Goal: Task Accomplishment & Management: Manage account settings

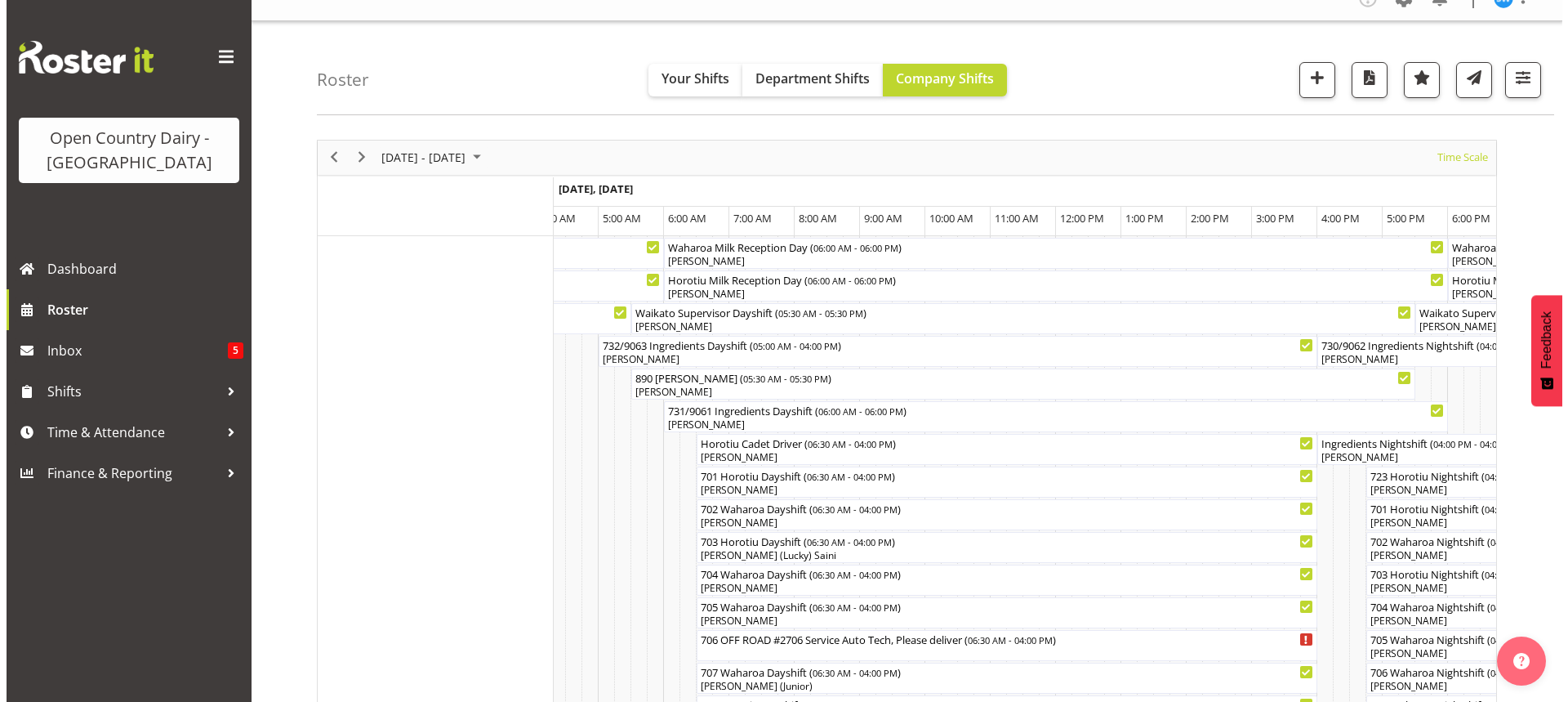
scroll to position [22, 0]
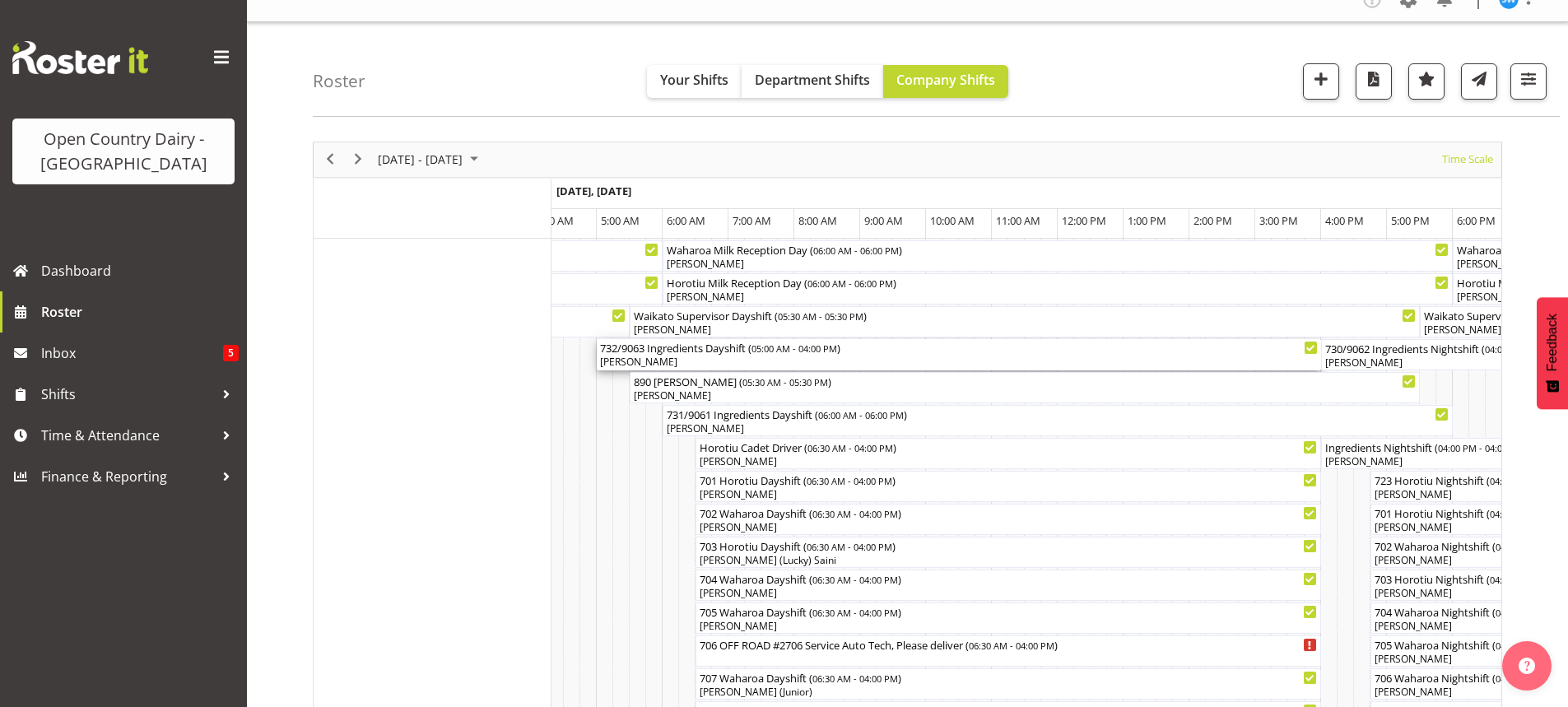
click at [692, 357] on div "[PERSON_NAME]" at bounding box center [958, 362] width 718 height 15
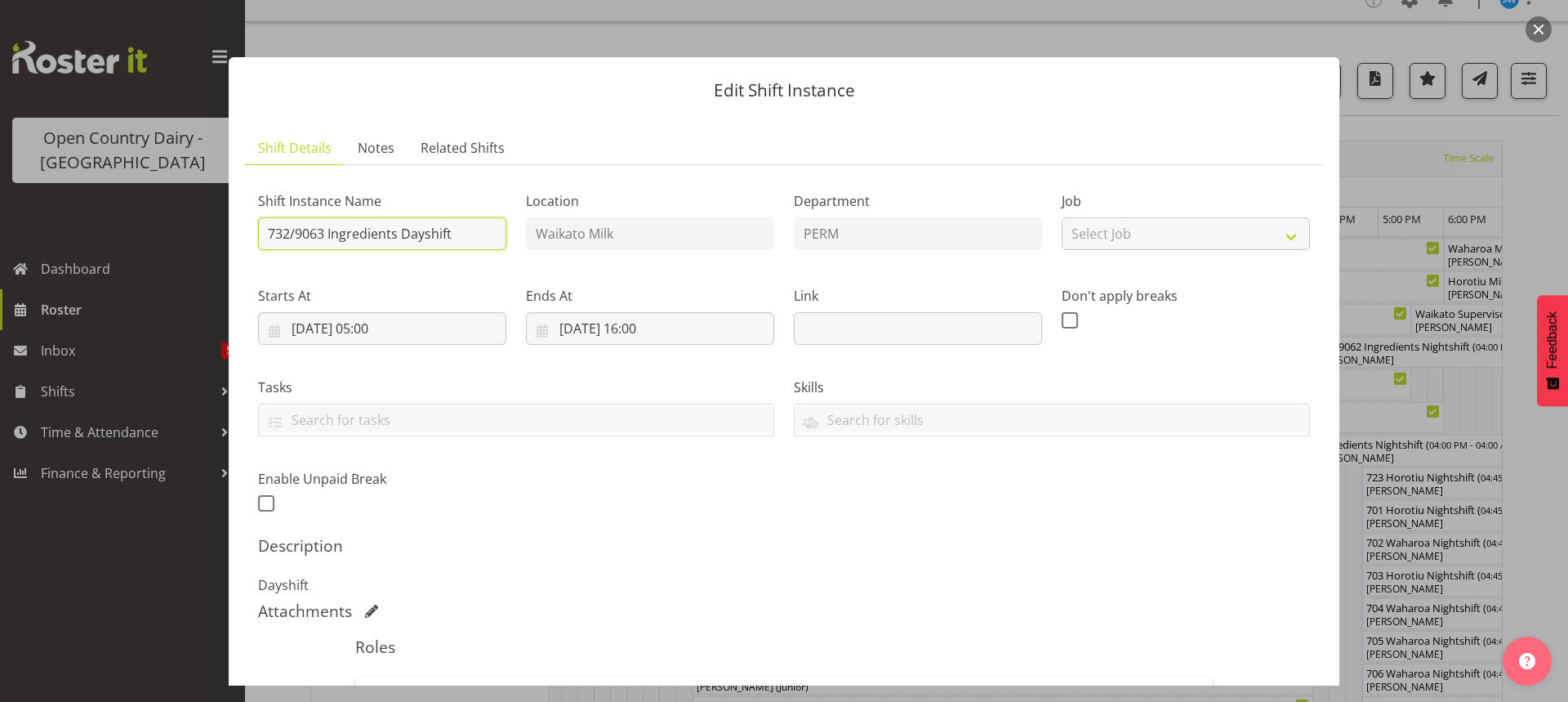
click at [464, 227] on input "732/9063 Ingredients Dayshift" at bounding box center [382, 233] width 248 height 32
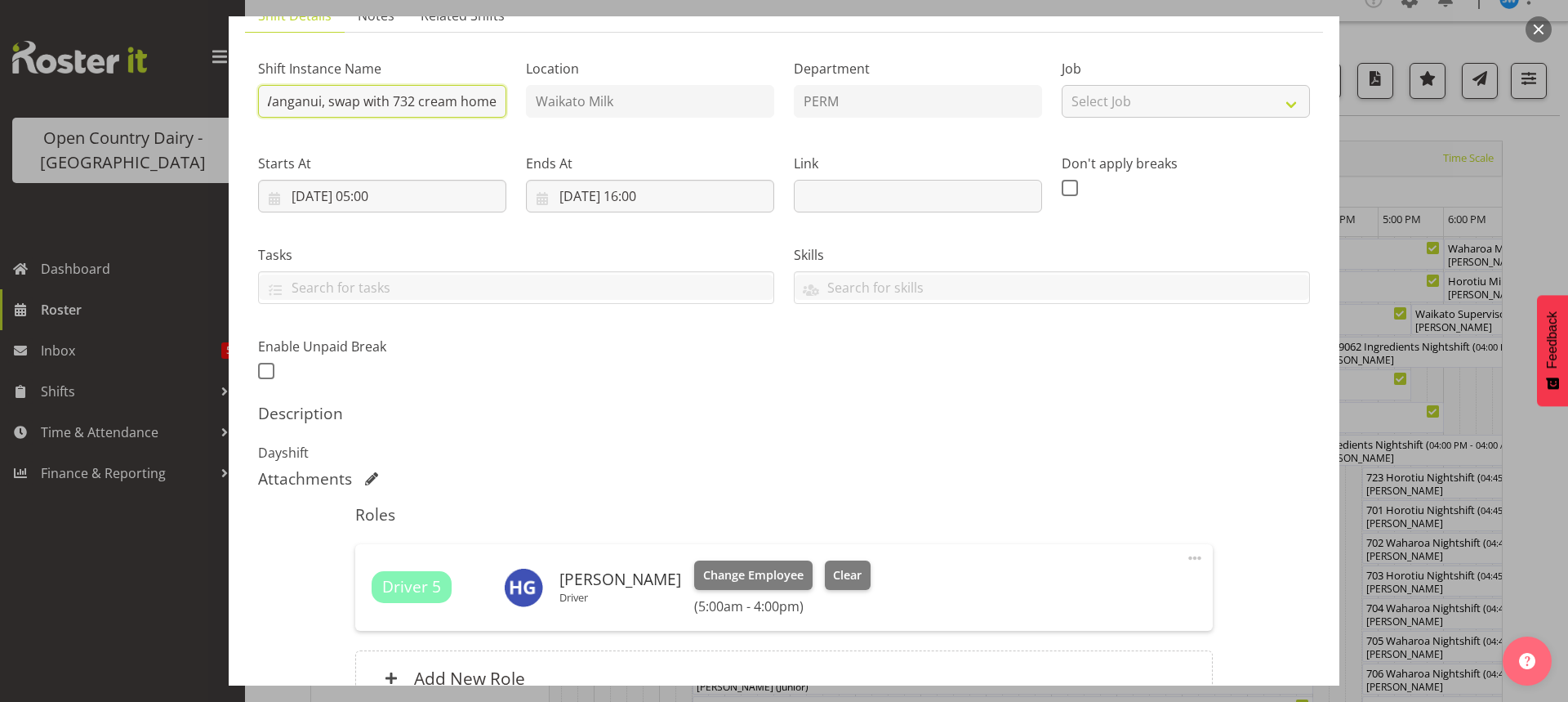
scroll to position [163, 0]
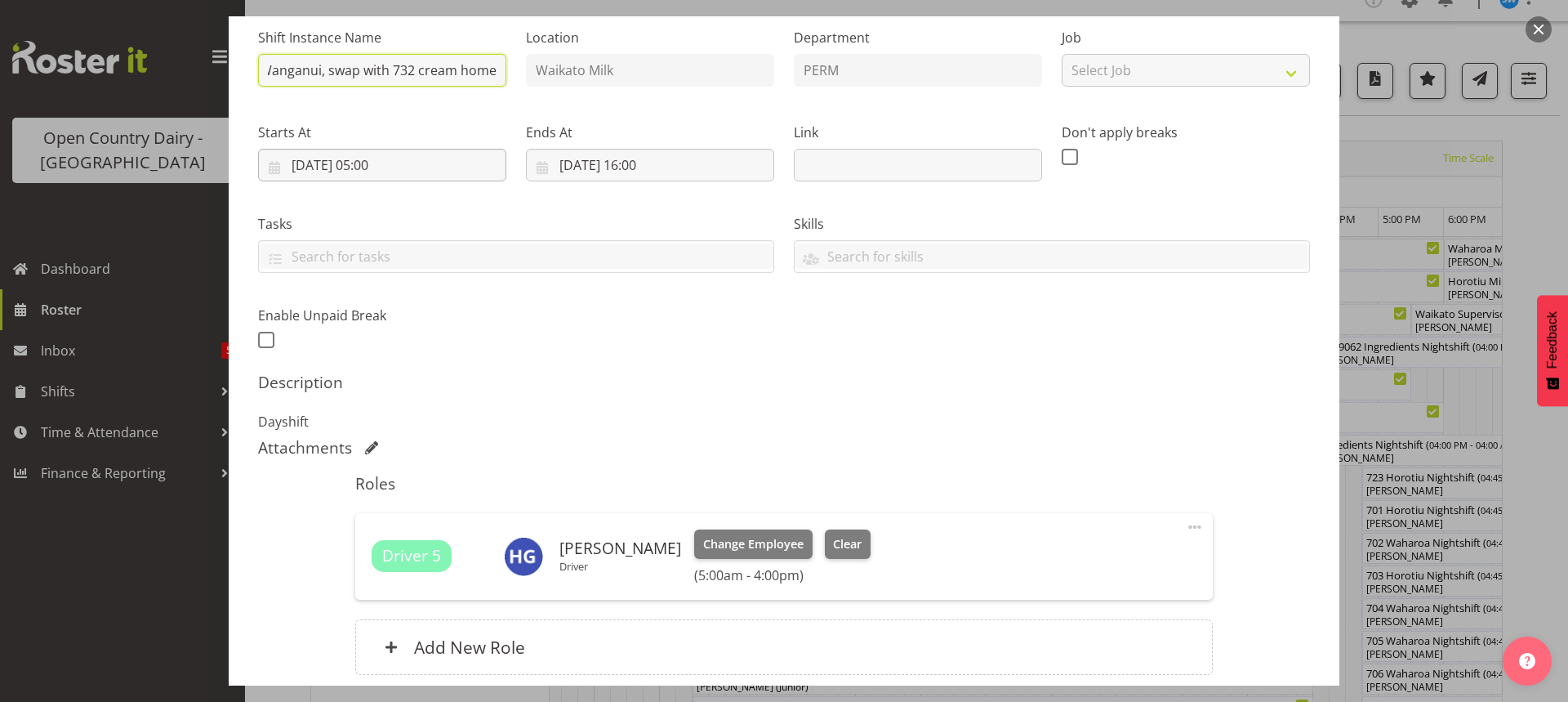
type input "730/9062 Perm ex Tatua to Wanganui, swap with 732 cream home"
click at [380, 166] on input "[DATE] 05:00" at bounding box center [382, 164] width 248 height 32
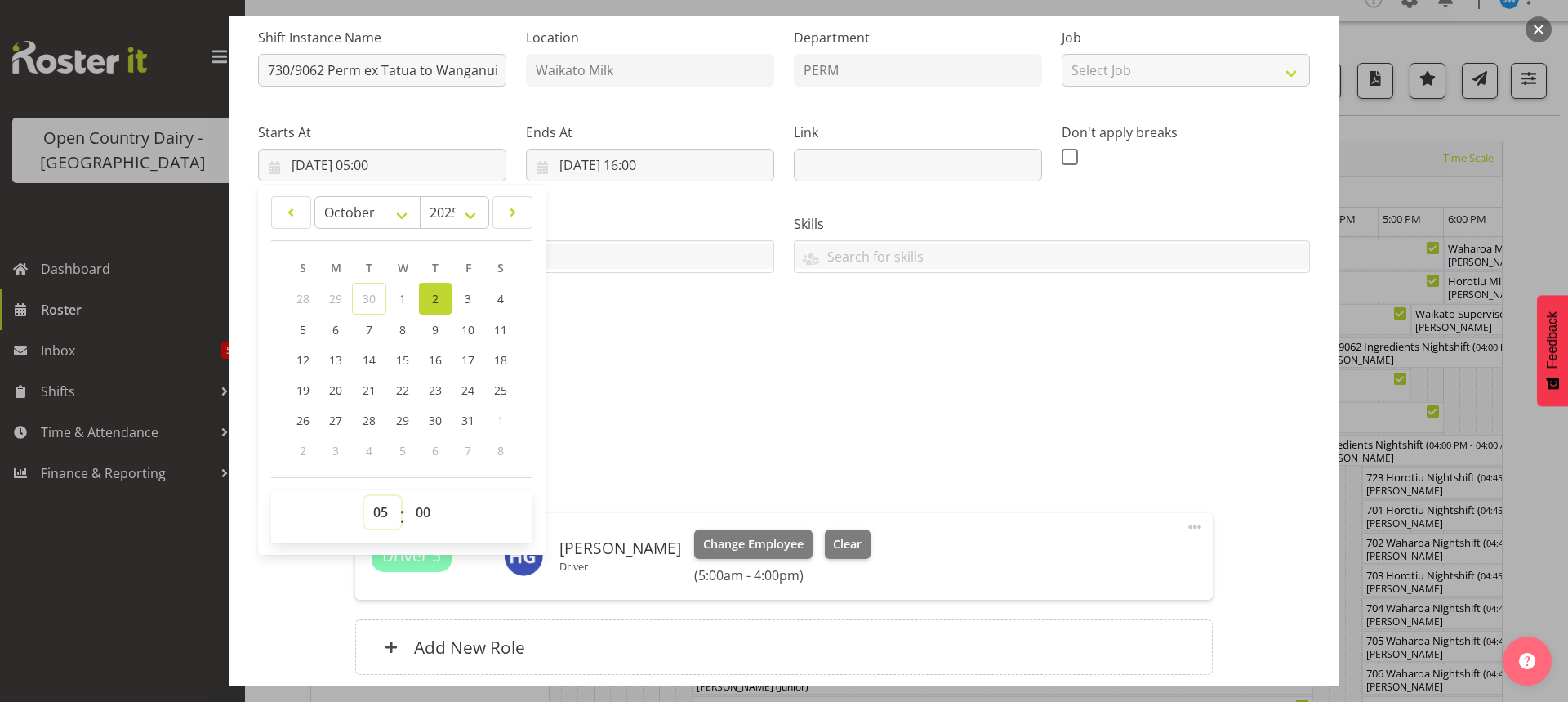
click at [376, 505] on select "00 01 02 03 04 05 06 07 08 09 10 11 12 13 14 15 16 17 18 19 20 21 22 23" at bounding box center [383, 511] width 37 height 32
select select "6"
click at [364, 496] on select "00 01 02 03 04 05 06 07 08 09 10 11 12 13 14 15 16 17 18 19 20 21 22 23" at bounding box center [383, 511] width 37 height 32
type input "[DATE] 06:00"
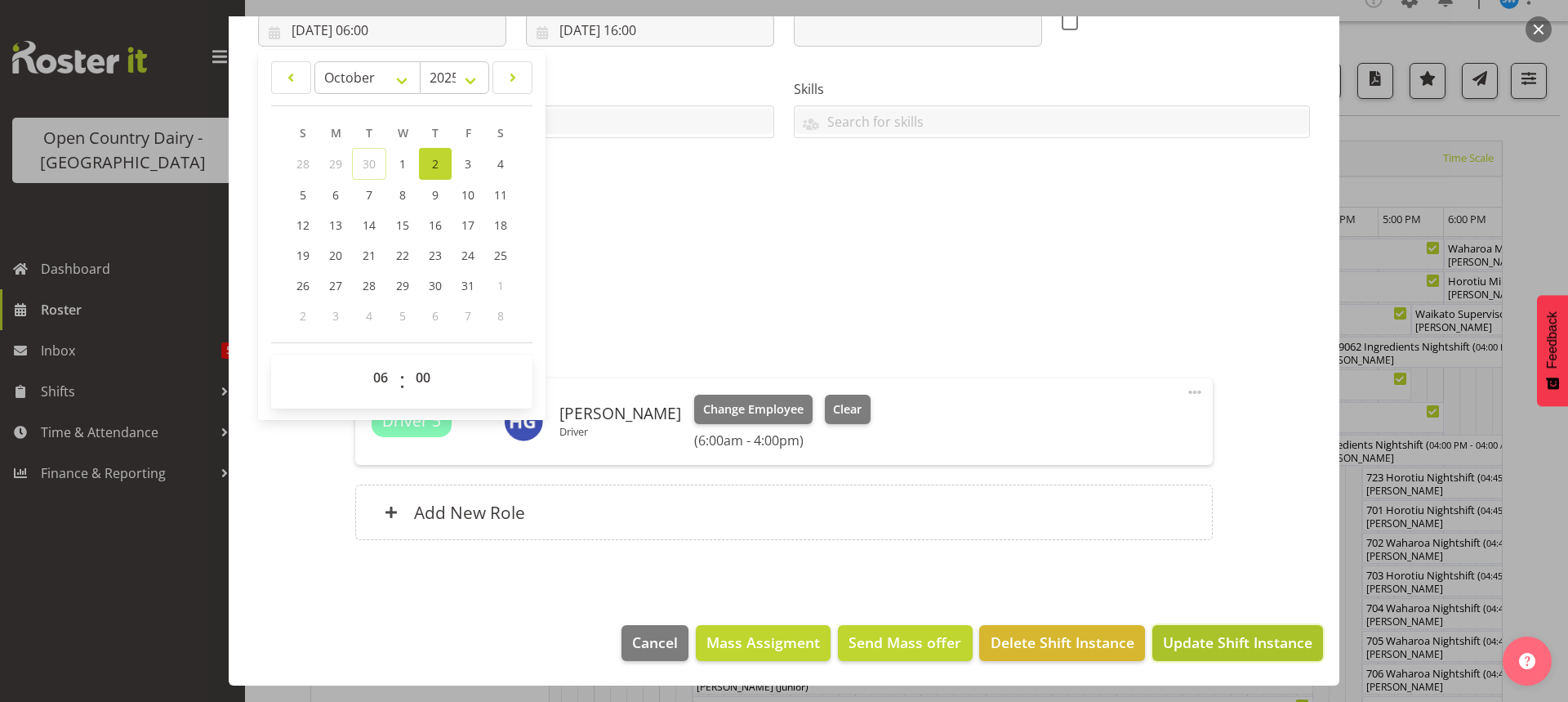
click at [1225, 638] on span "Update Shift Instance" at bounding box center [1238, 642] width 149 height 21
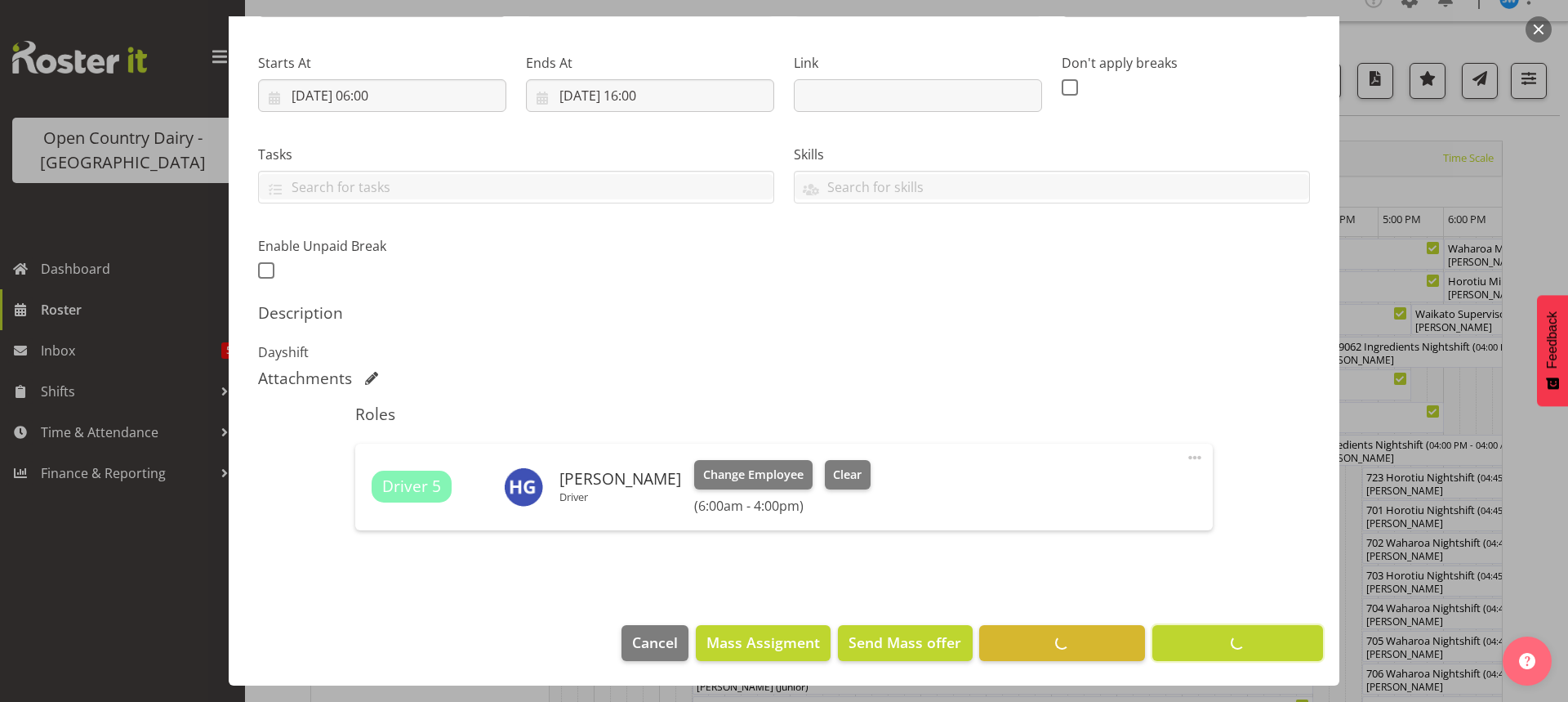
scroll to position [233, 0]
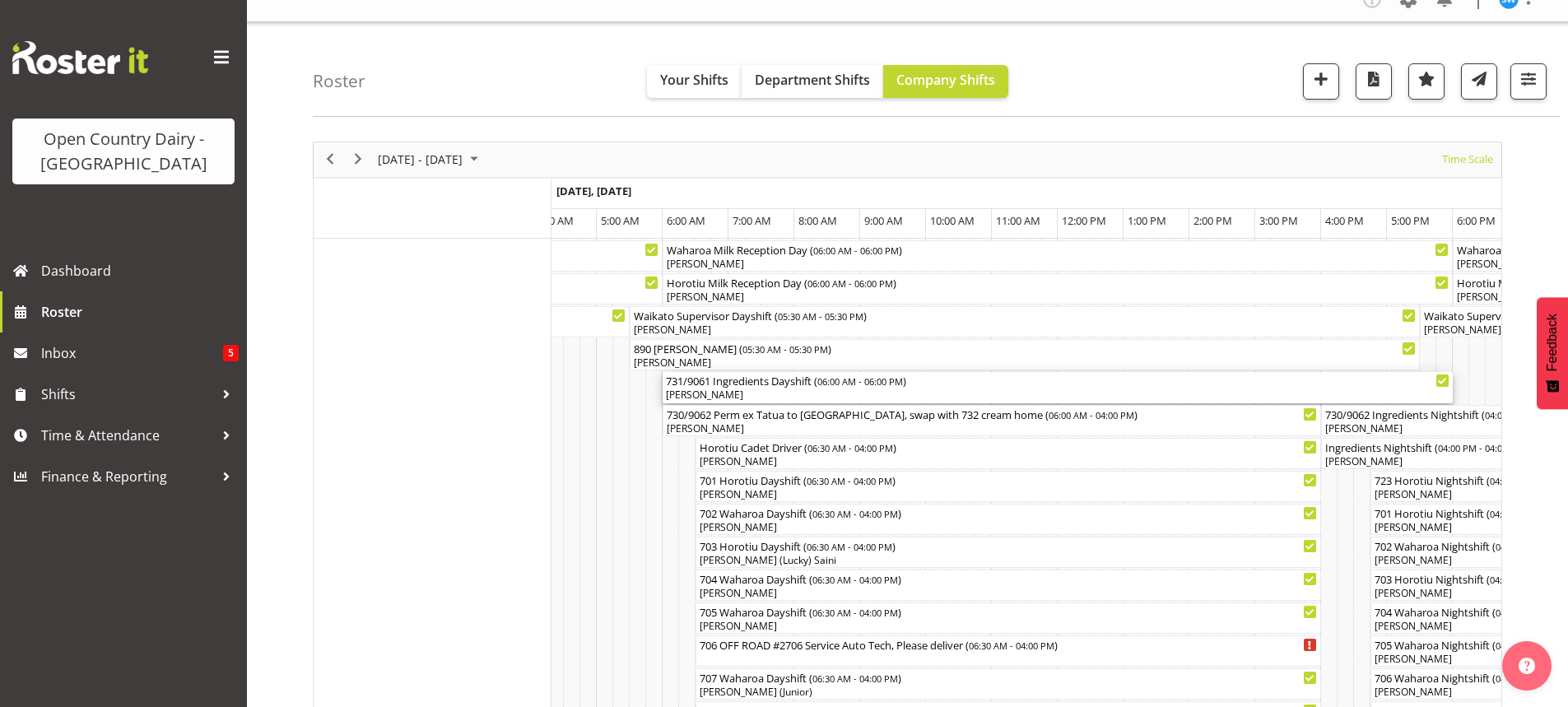
click at [727, 390] on div "[PERSON_NAME]" at bounding box center [1058, 394] width 784 height 15
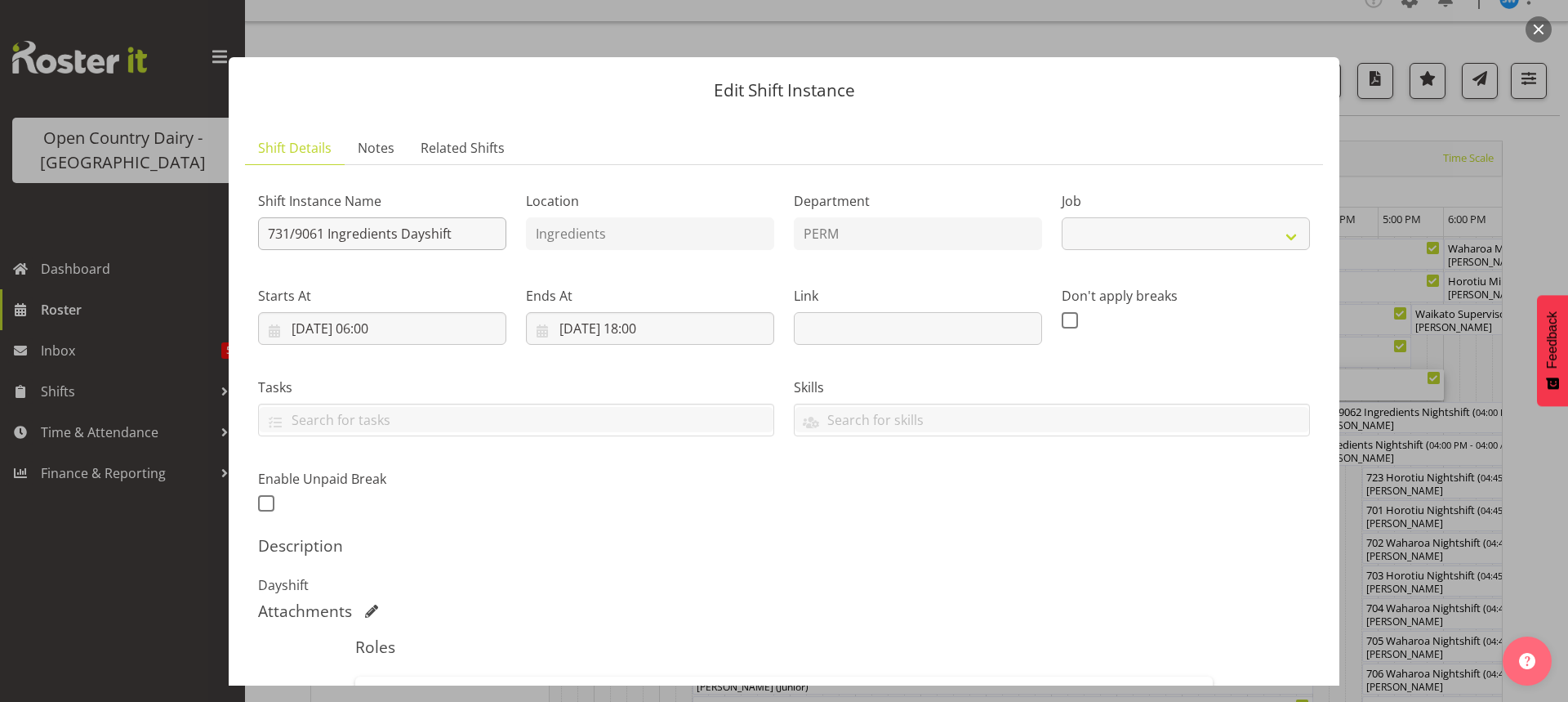
select select "9052"
click at [468, 231] on input "731/9061 Ingredients Dayshift" at bounding box center [382, 233] width 248 height 32
type input "7"
type input "971 Perm ex [PERSON_NAME] to Wanganui Milk home"
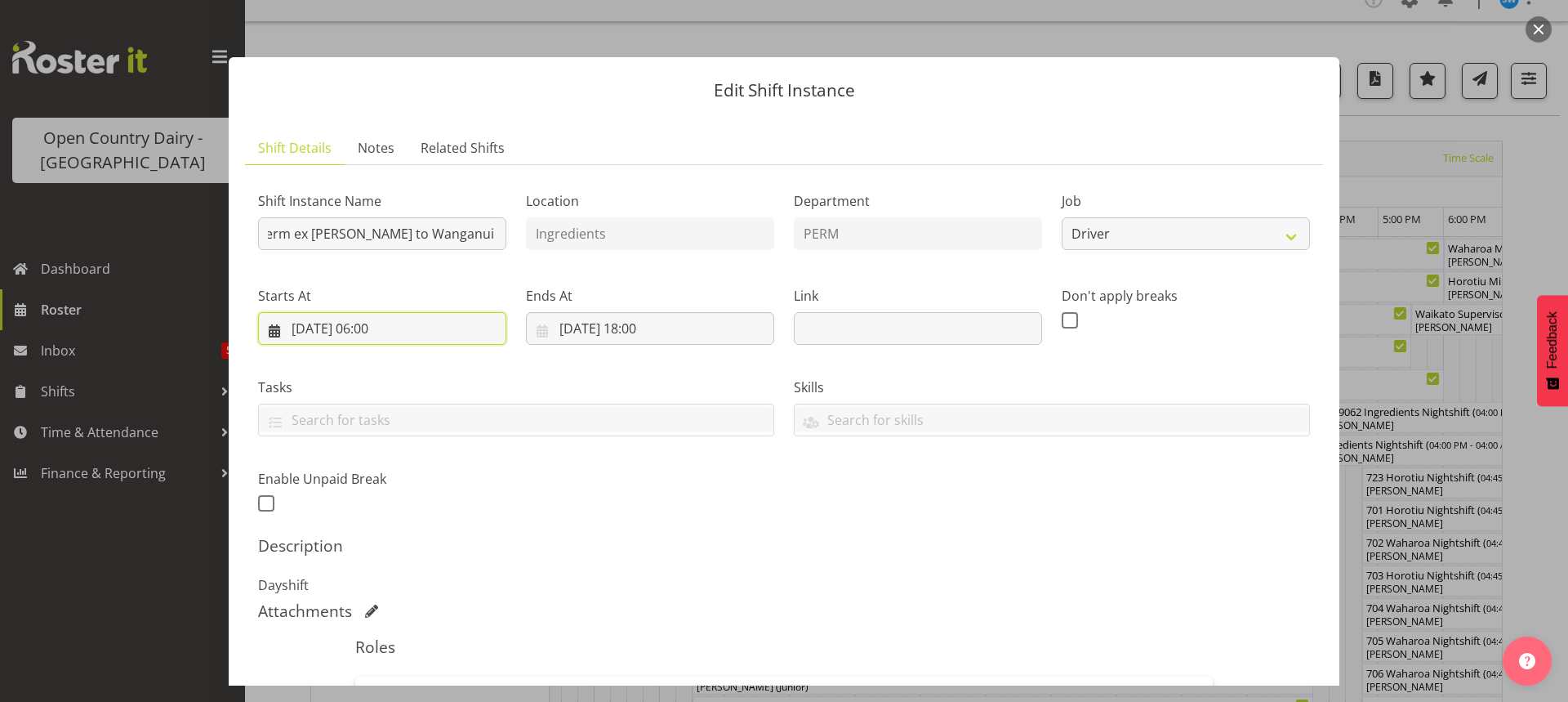
click at [385, 330] on input "[DATE] 06:00" at bounding box center [382, 328] width 248 height 32
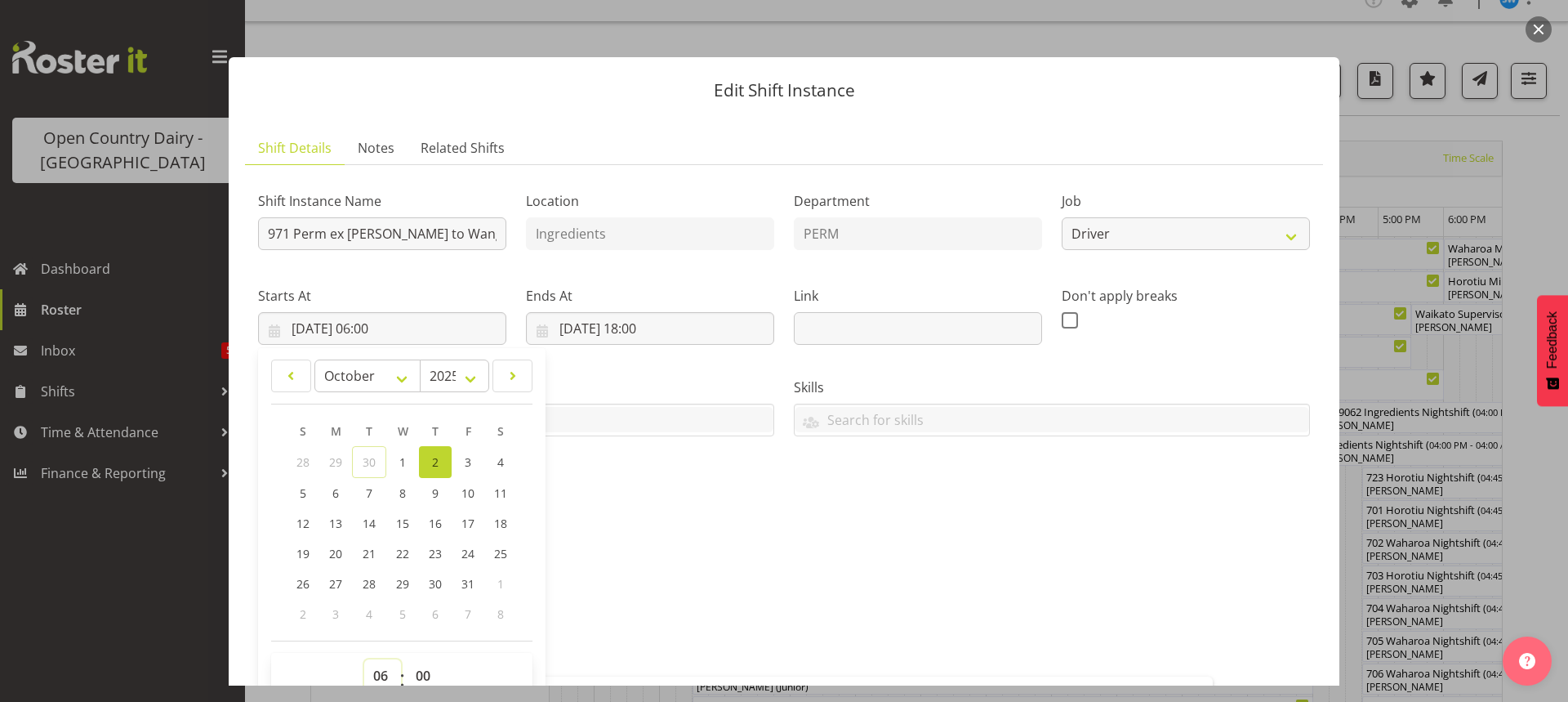
scroll to position [6, 0]
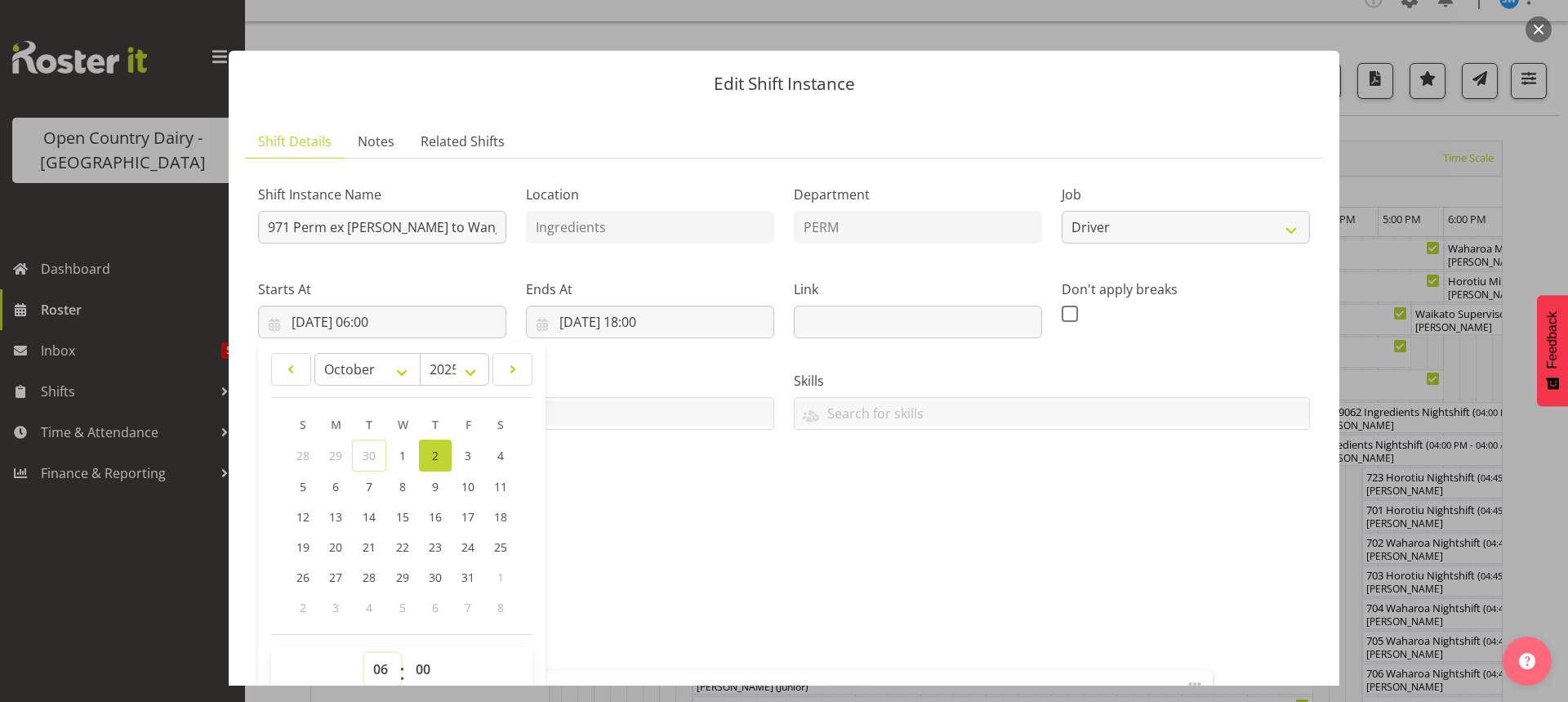
click at [379, 670] on select "00 01 02 03 04 05 06 07 08 09 10 11 12 13 14 15 16 17 18 19 20 21 22 23" at bounding box center [383, 669] width 37 height 32
select select "5"
click at [364, 653] on select "00 01 02 03 04 05 06 07 08 09 10 11 12 13 14 15 16 17 18 19 20 21 22 23" at bounding box center [383, 669] width 37 height 32
type input "[DATE] 05:00"
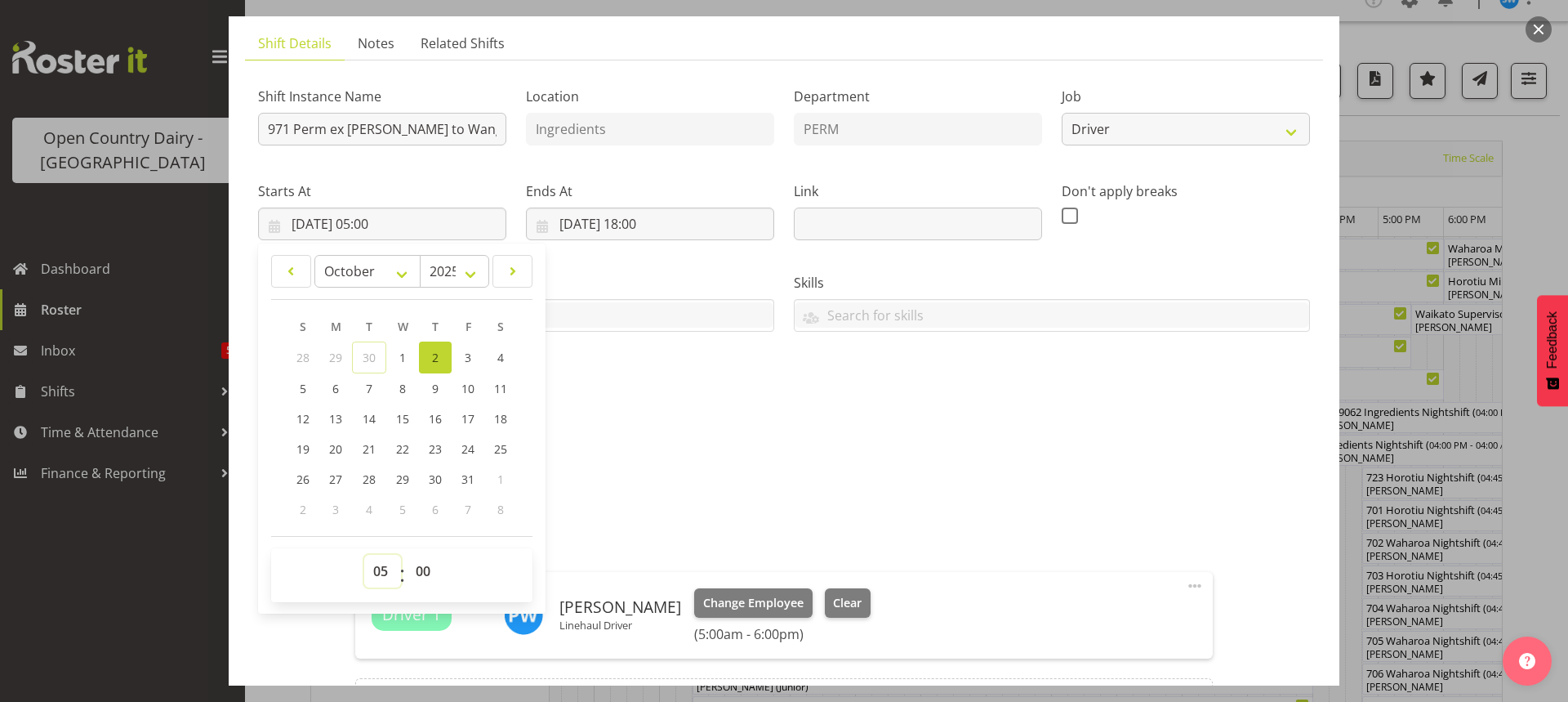
scroll to position [298, 0]
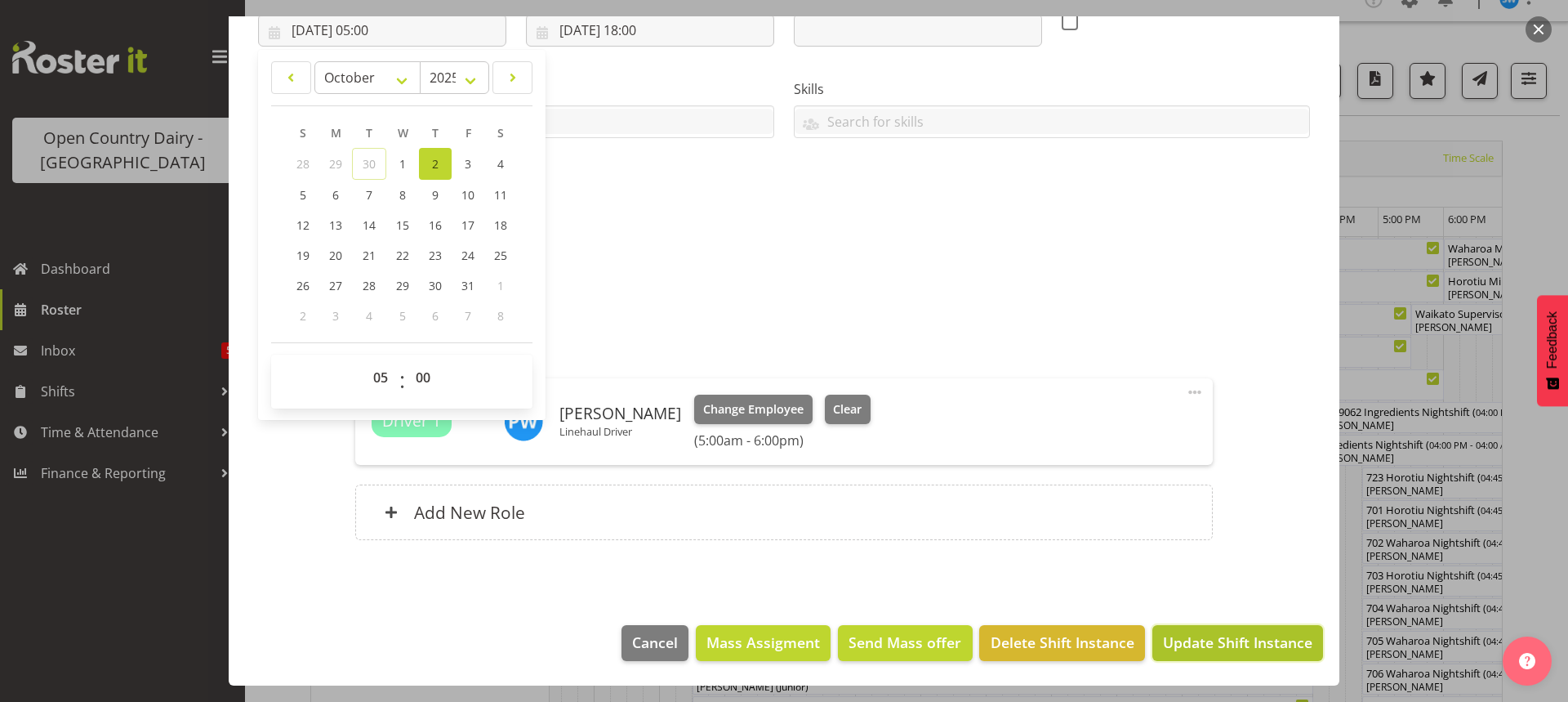
click at [1244, 641] on span "Update Shift Instance" at bounding box center [1238, 642] width 149 height 21
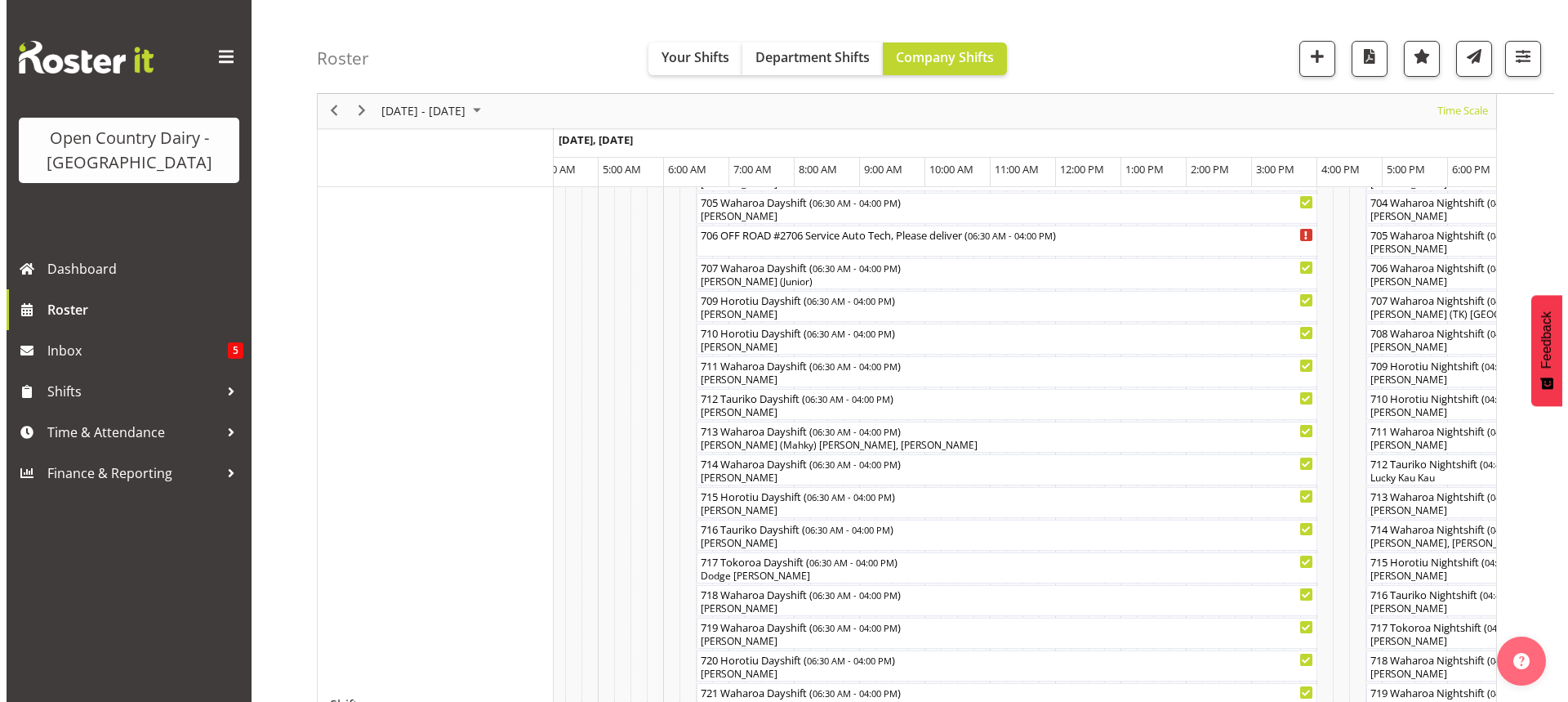
scroll to position [430, 0]
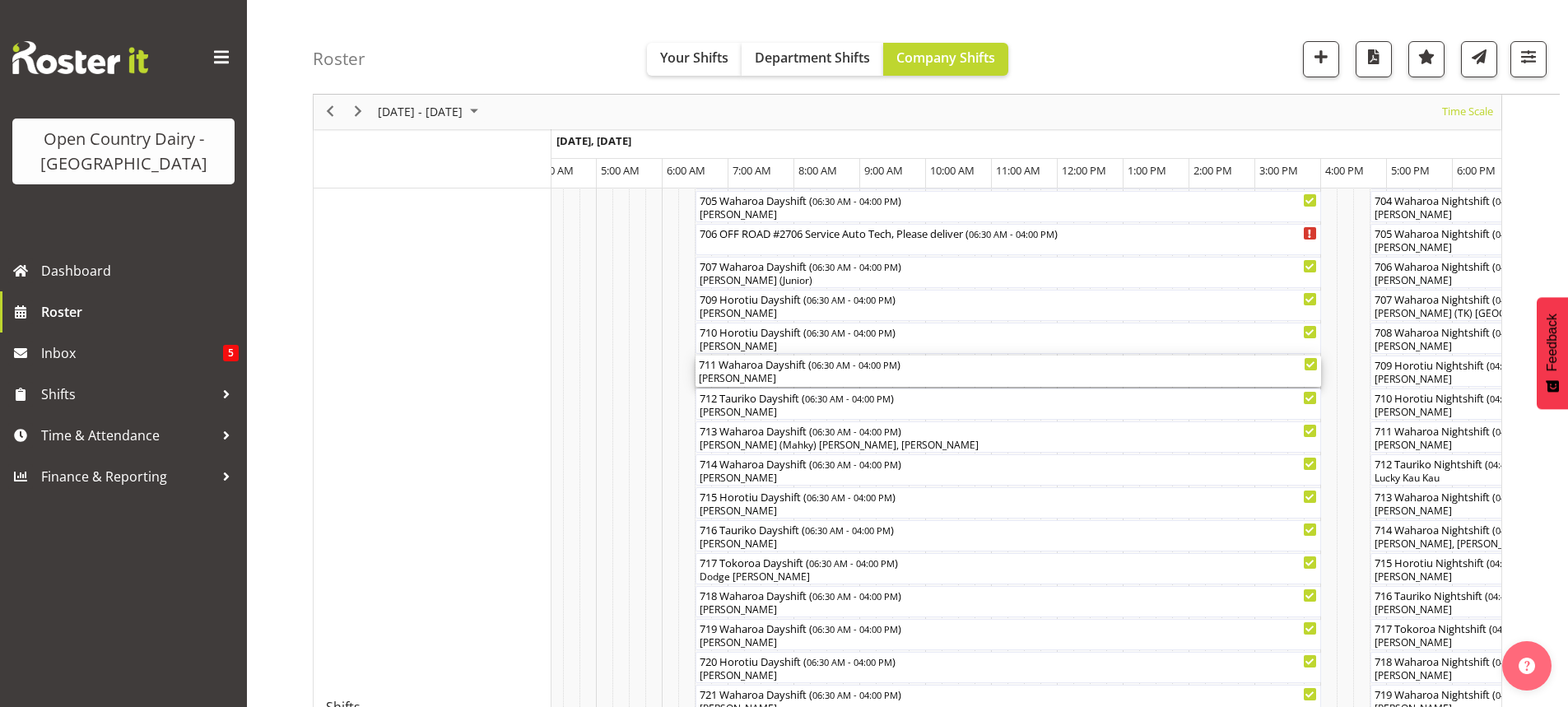
click at [773, 377] on div "[PERSON_NAME]" at bounding box center [1008, 378] width 619 height 15
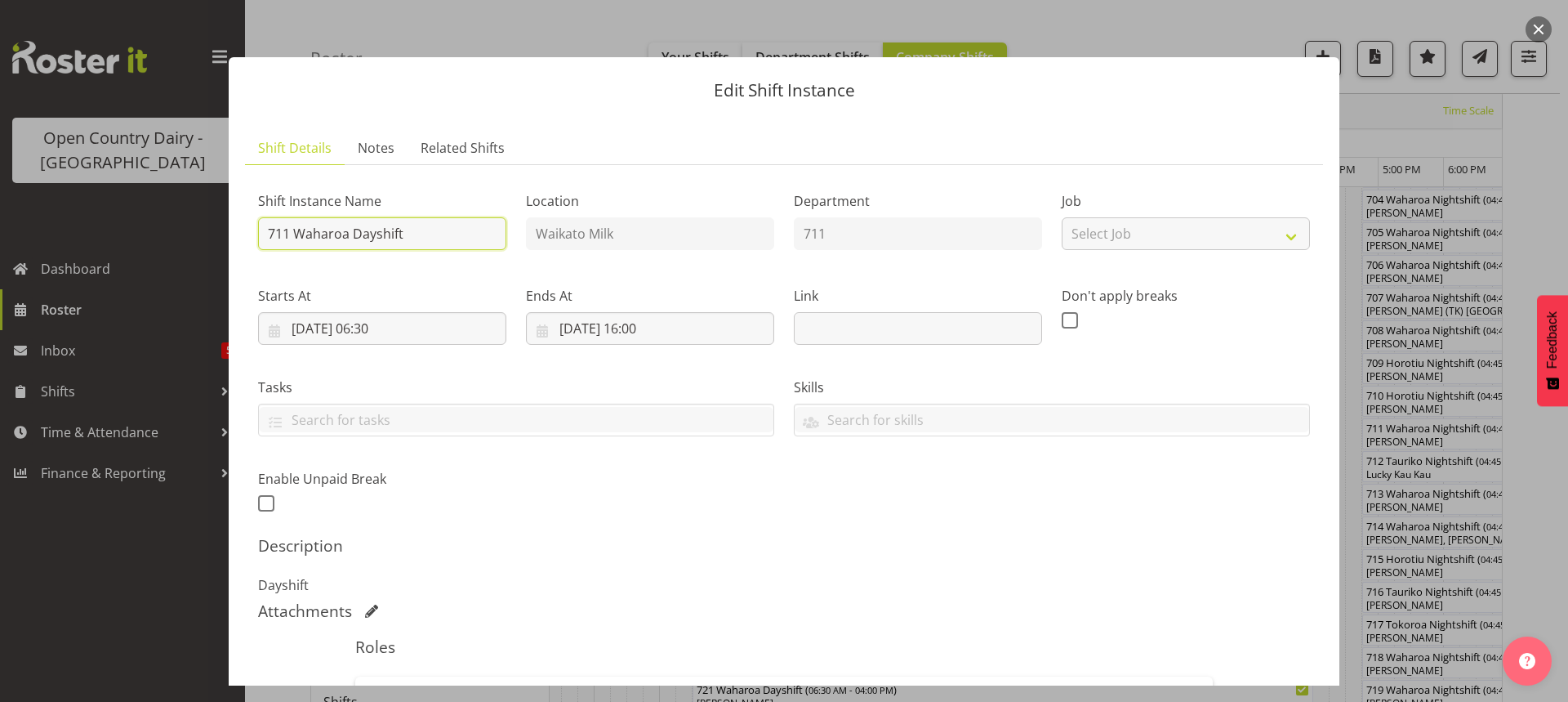
click at [415, 233] on input "711 Waharoa Dayshift" at bounding box center [382, 233] width 248 height 32
type input "711 Farm collections ex [GEOGRAPHIC_DATA] to [GEOGRAPHIC_DATA]"
click at [384, 327] on input "[DATE] 06:30" at bounding box center [382, 328] width 248 height 32
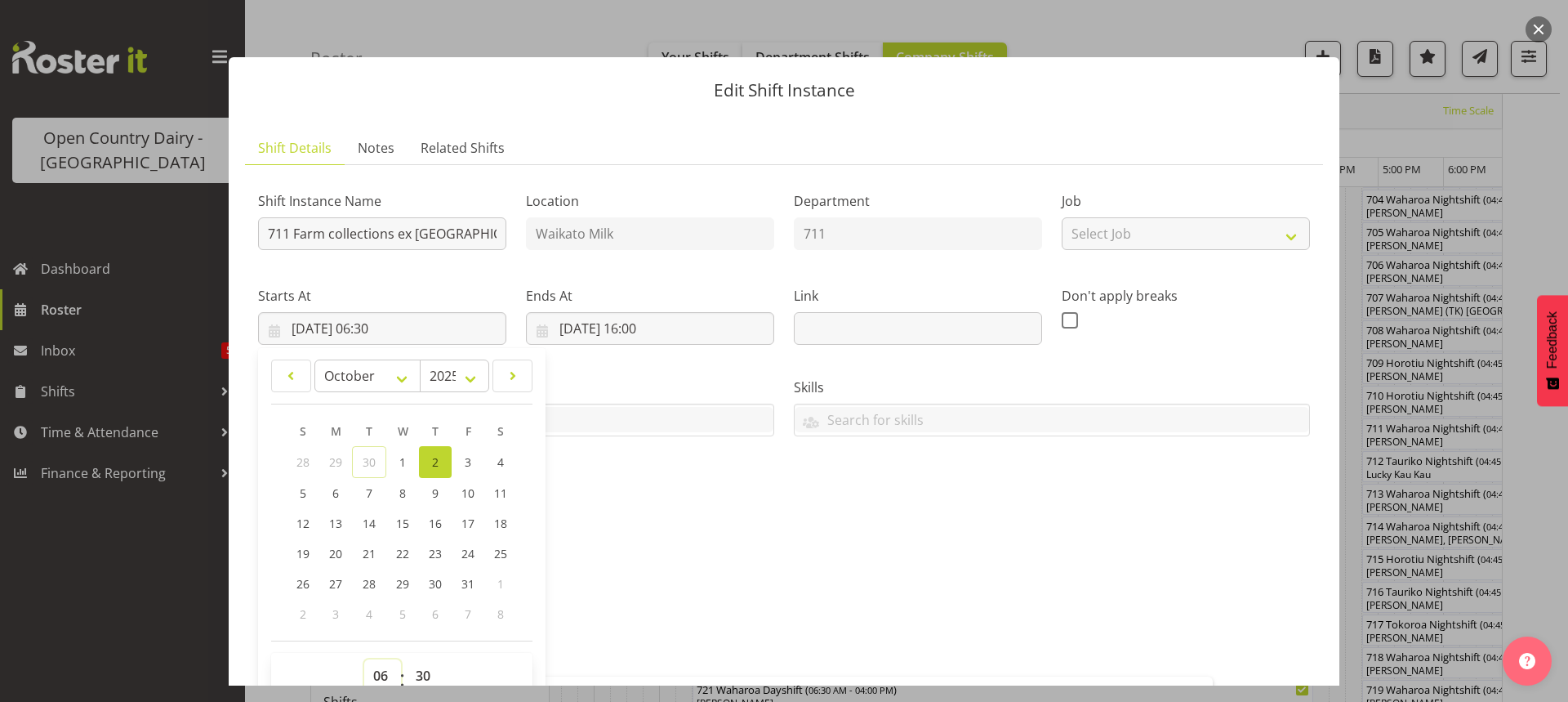
click at [382, 668] on select "00 01 02 03 04 05 06 07 08 09 10 11 12 13 14 15 16 17 18 19 20 21 22 23" at bounding box center [383, 675] width 37 height 32
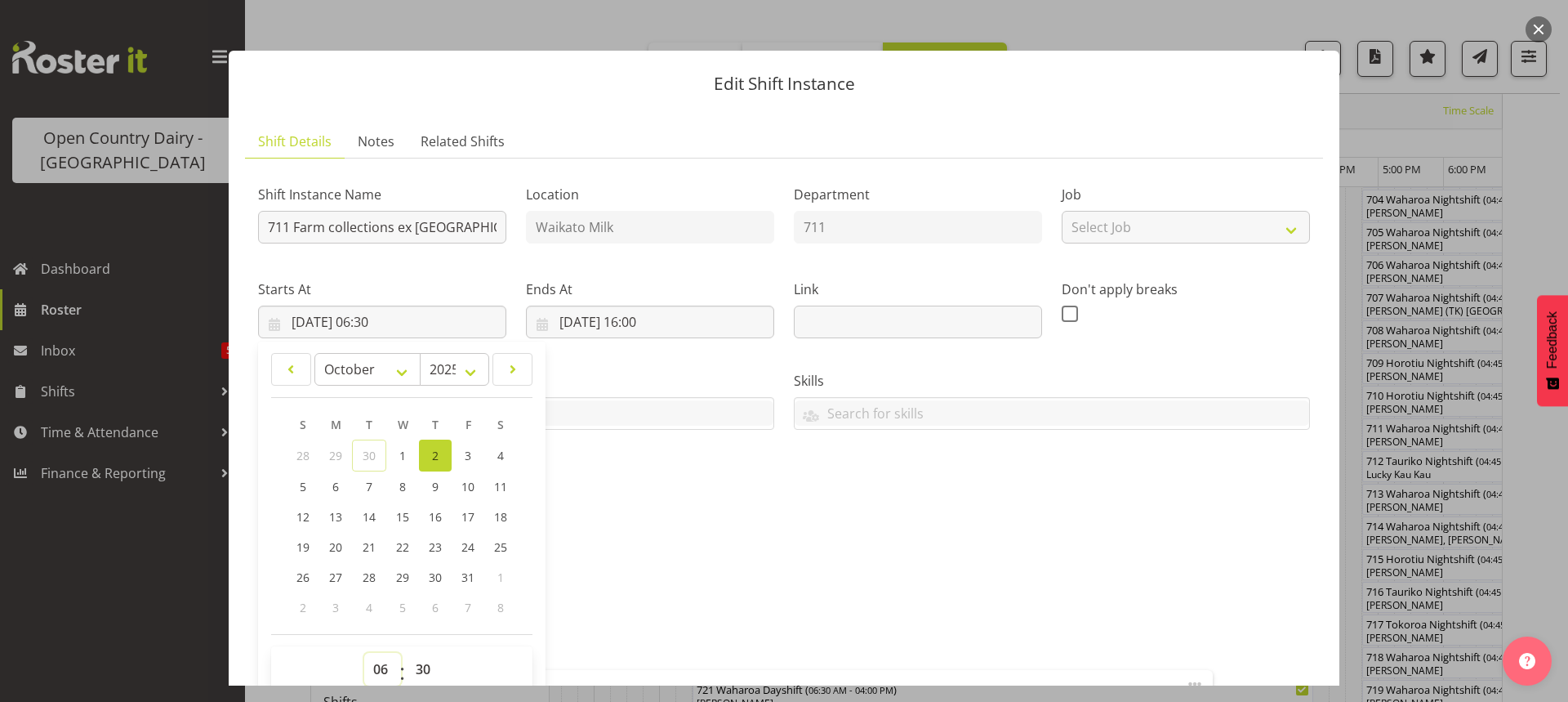
select select "5"
click at [364, 653] on select "00 01 02 03 04 05 06 07 08 09 10 11 12 13 14 15 16 17 18 19 20 21 22 23" at bounding box center [383, 669] width 37 height 32
type input "[DATE] 05:30"
click at [425, 670] on select "00 01 02 03 04 05 06 07 08 09 10 11 12 13 14 15 16 17 18 19 20 21 22 23 24 25 2…" at bounding box center [425, 669] width 37 height 32
select select "0"
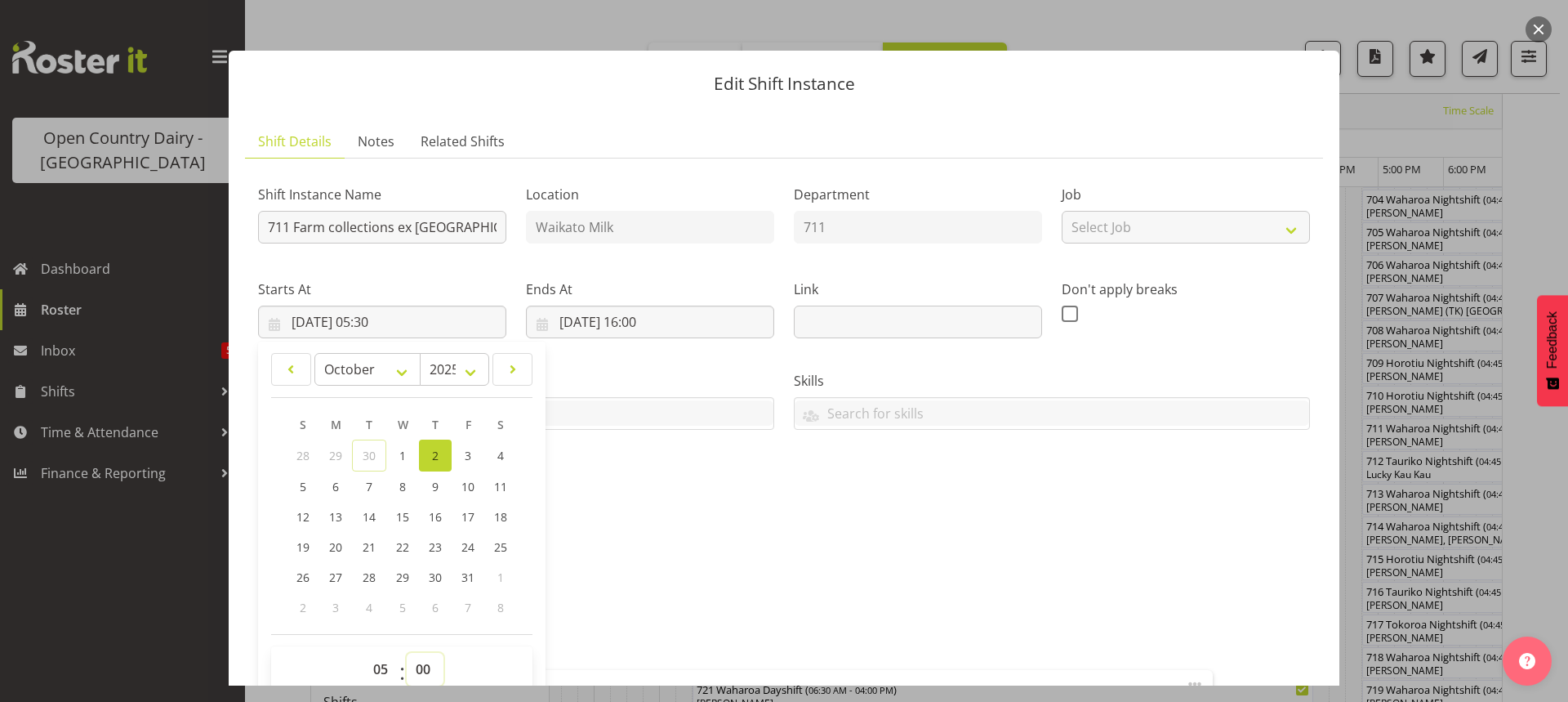
click at [406, 653] on select "00 01 02 03 04 05 06 07 08 09 10 11 12 13 14 15 16 17 18 19 20 21 22 23 24 25 2…" at bounding box center [425, 669] width 37 height 32
type input "[DATE] 05:00"
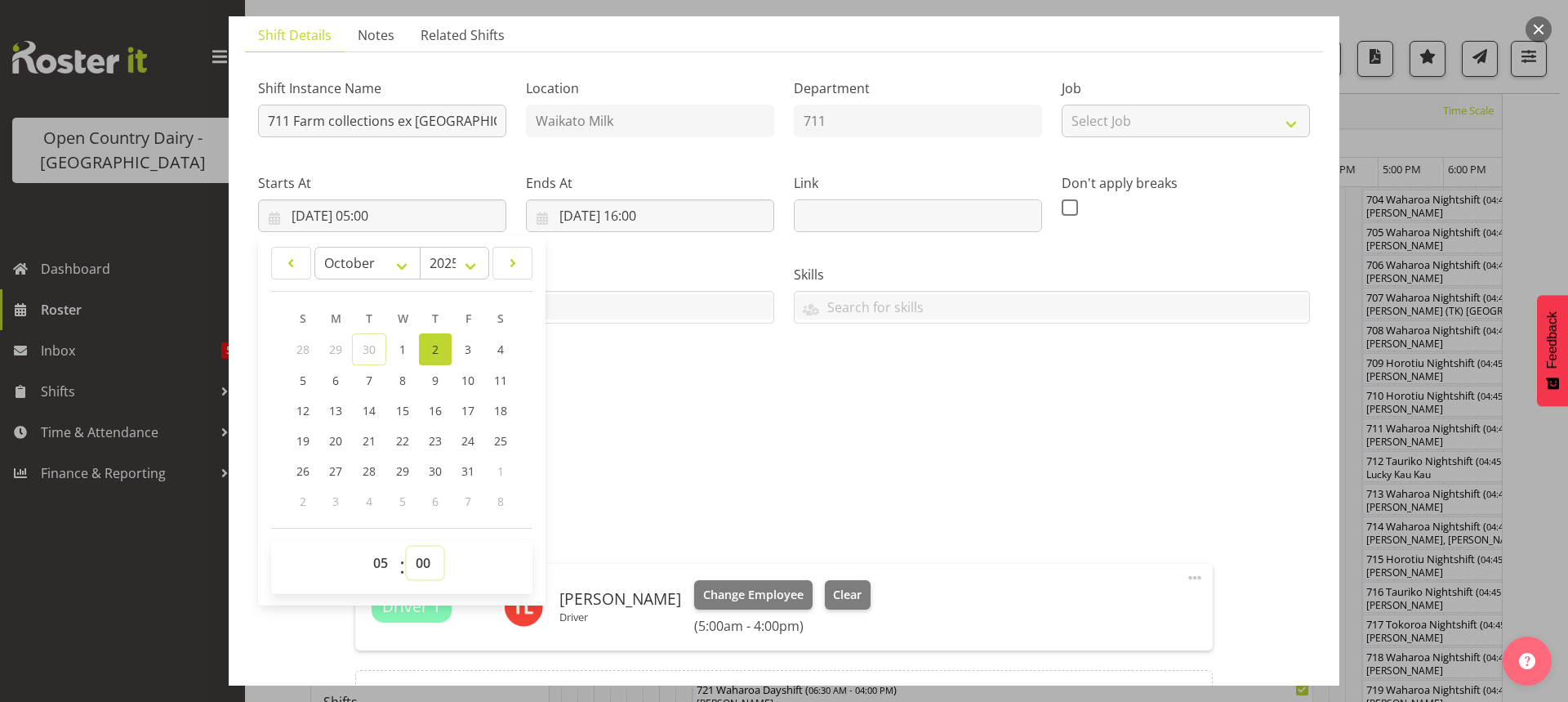
scroll to position [298, 0]
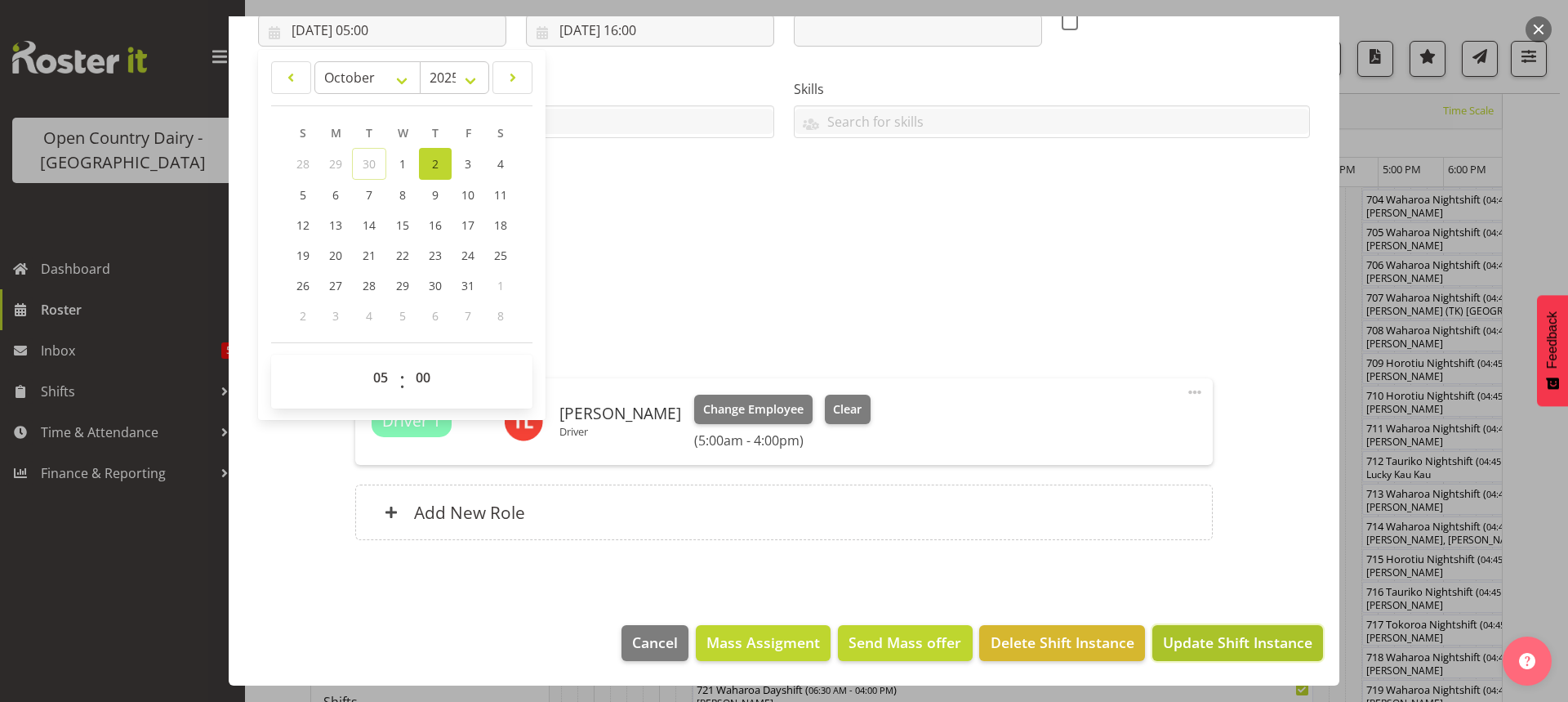
click at [1211, 640] on span "Update Shift Instance" at bounding box center [1238, 642] width 149 height 21
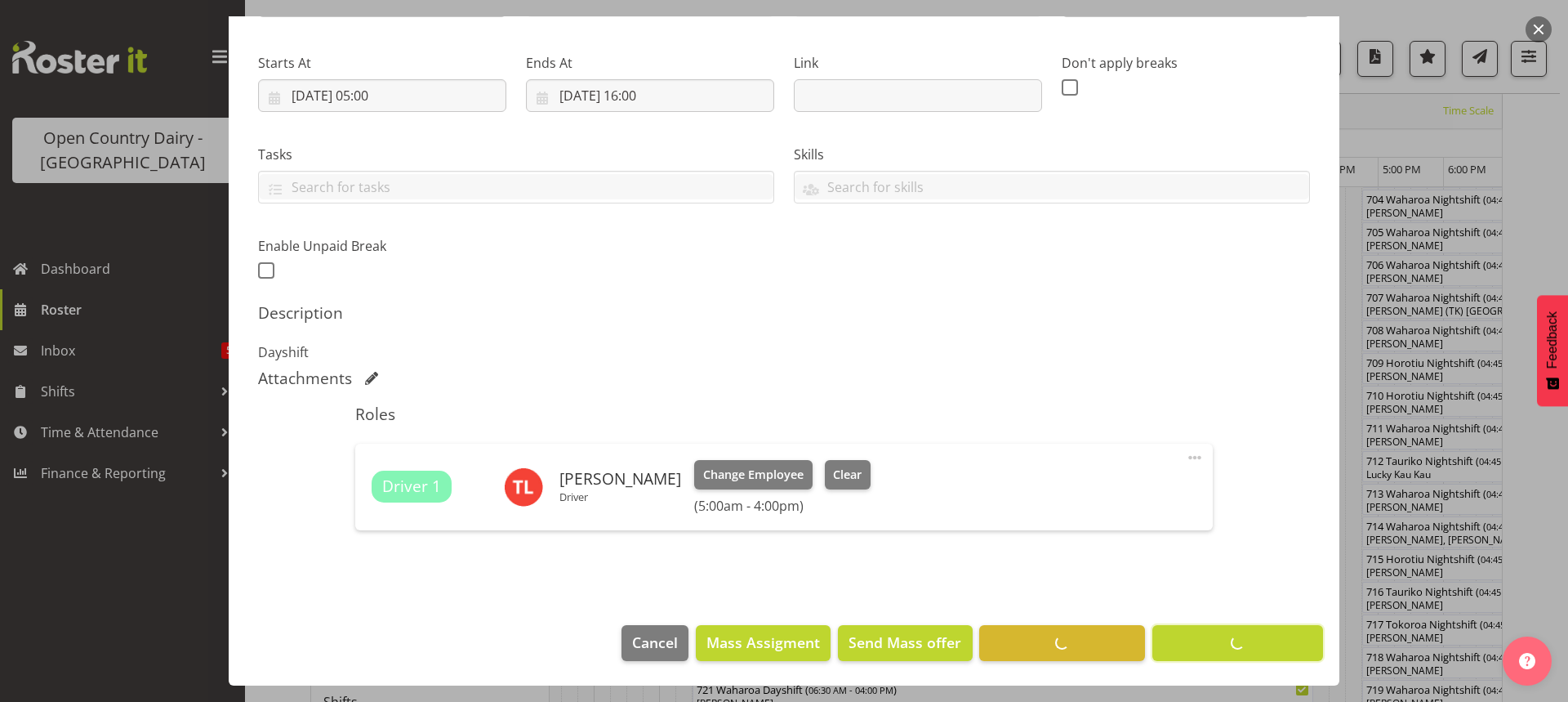
scroll to position [102, 0]
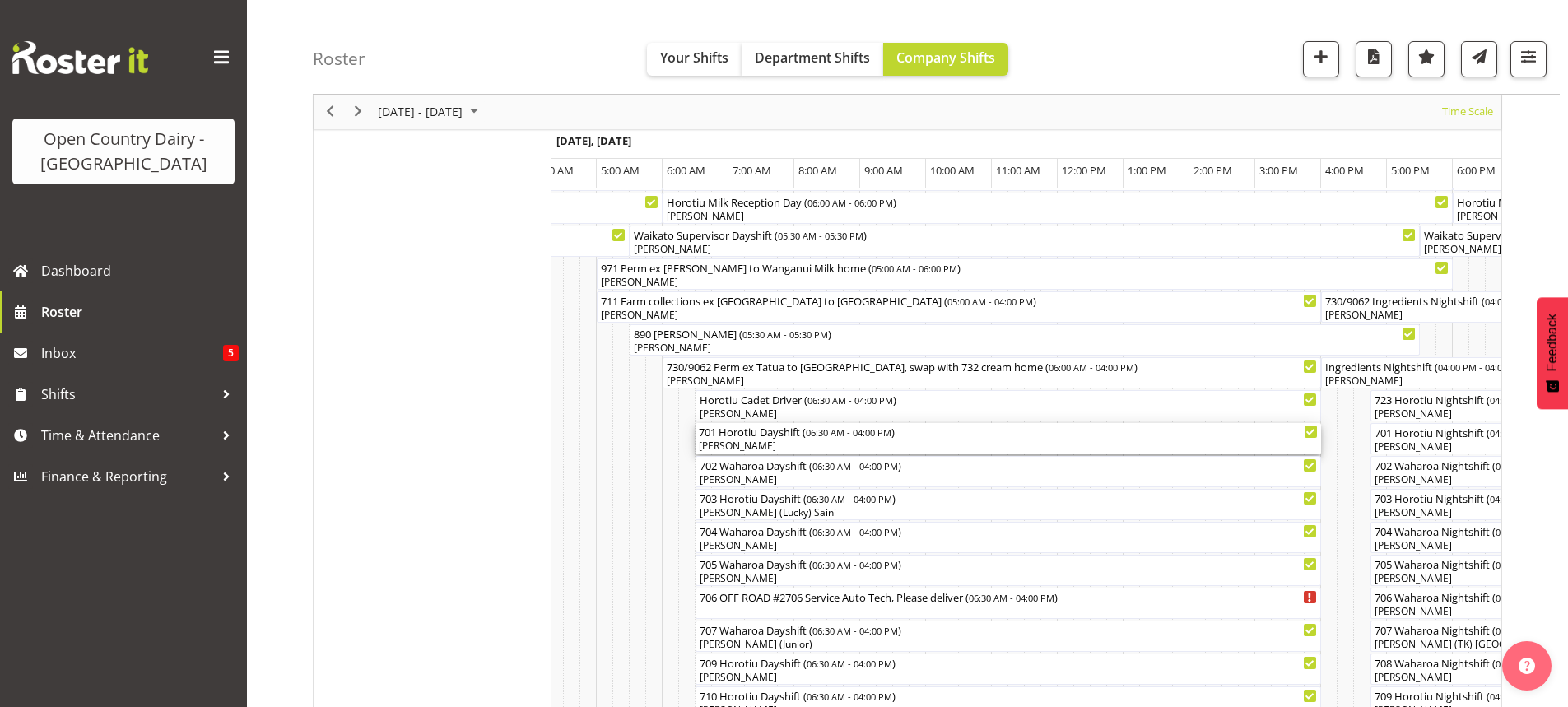
click at [794, 445] on div "[PERSON_NAME]" at bounding box center [1008, 446] width 619 height 15
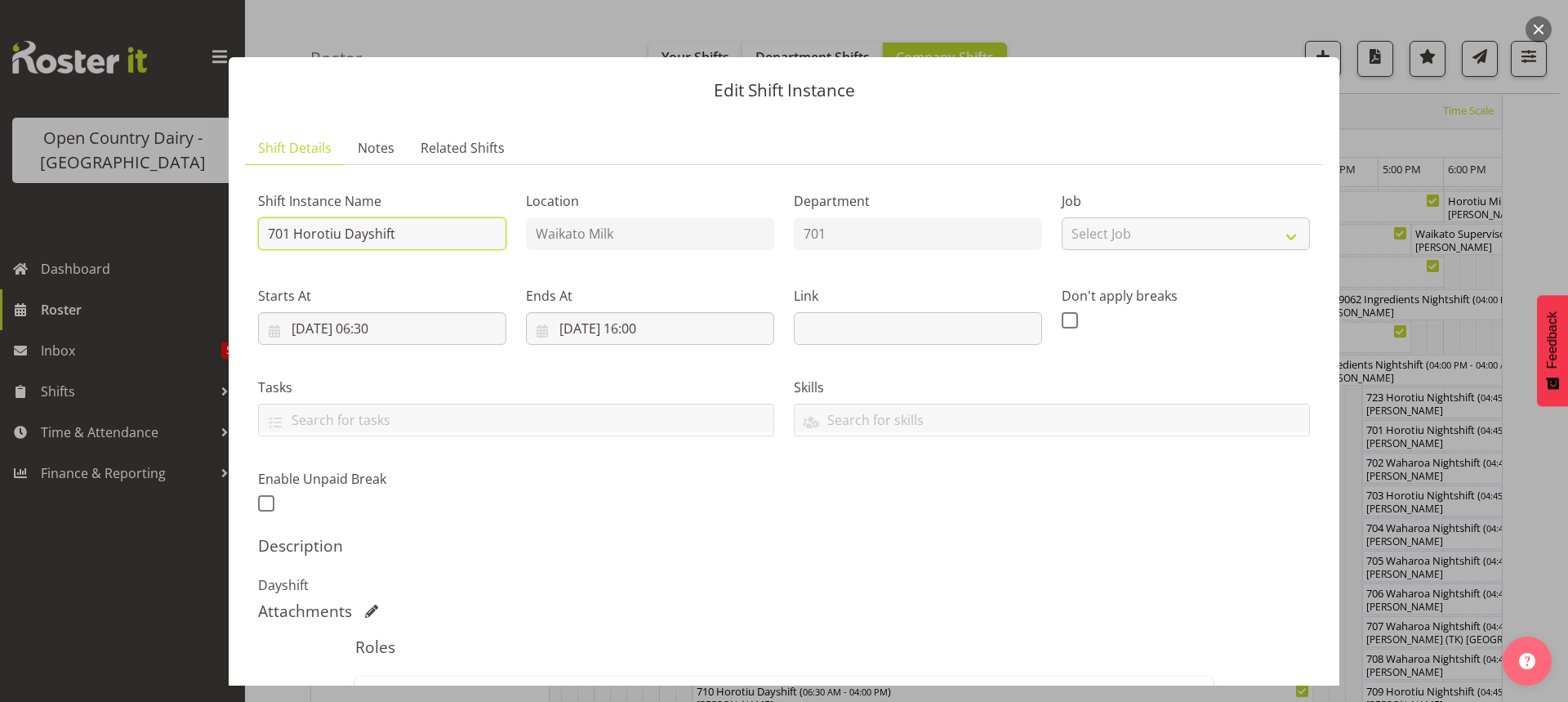
click at [417, 233] on input "701 Horotiu Dayshift" at bounding box center [382, 233] width 248 height 32
type input "701 Cream ex Horotiu to Waharoa"
click at [390, 329] on input "[DATE] 06:30" at bounding box center [382, 328] width 248 height 32
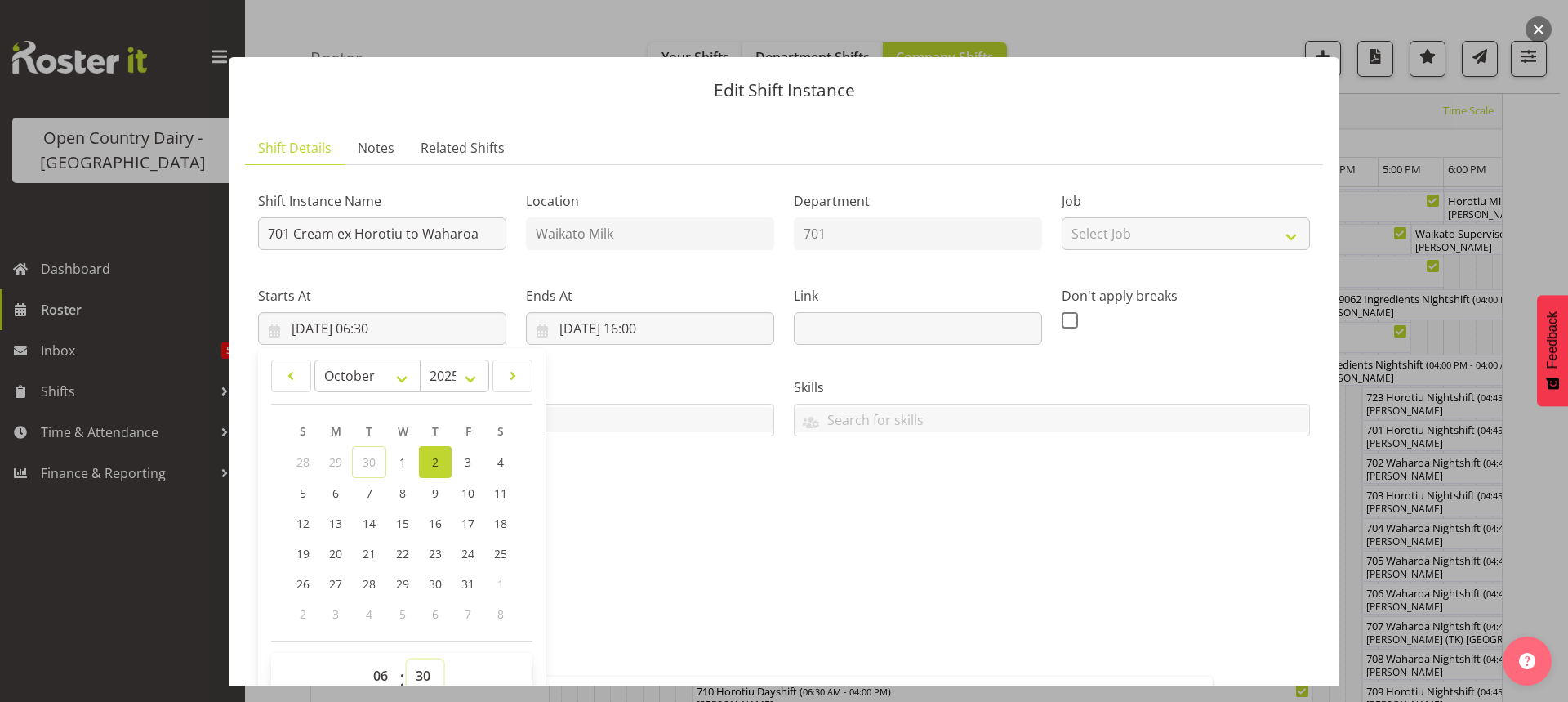
scroll to position [6, 0]
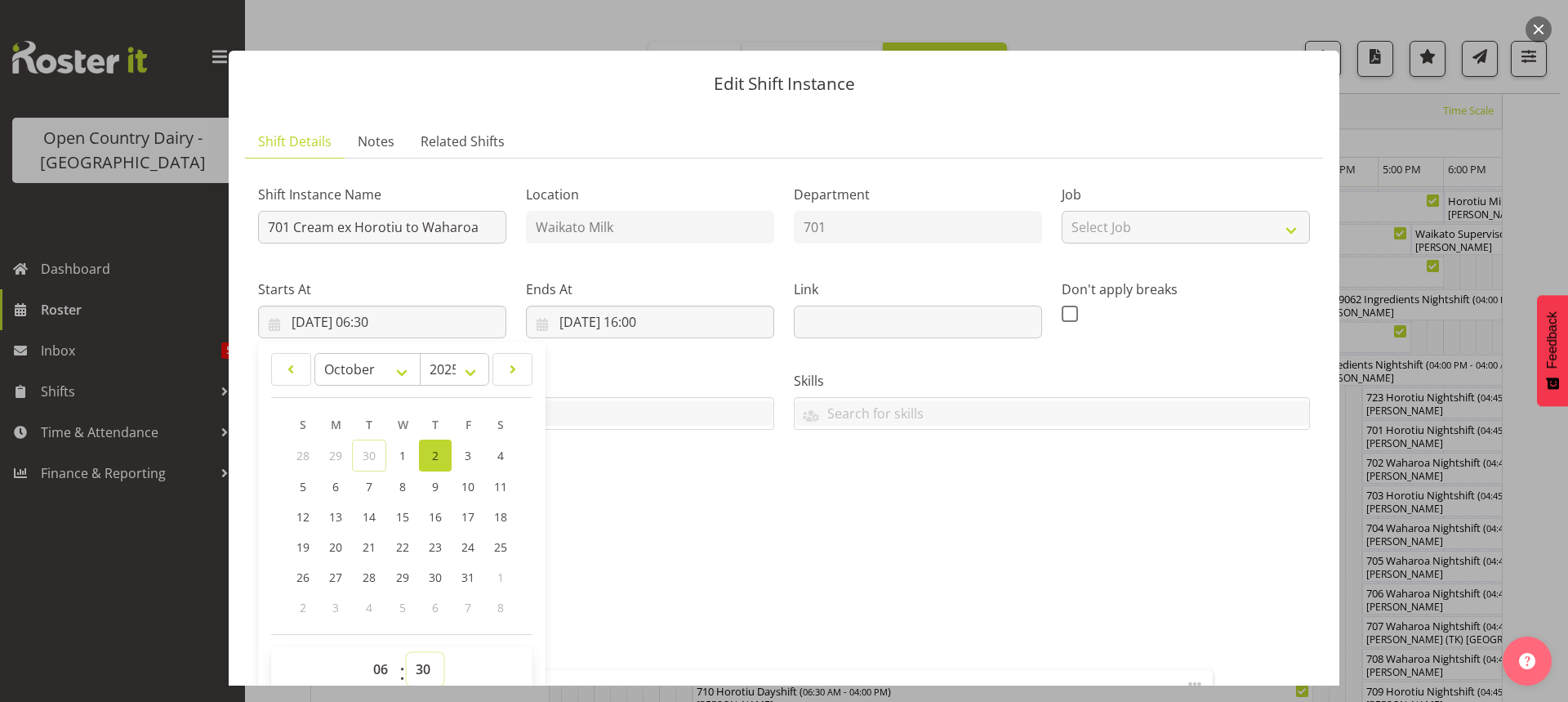
click at [427, 663] on select "00 01 02 03 04 05 06 07 08 09 10 11 12 13 14 15 16 17 18 19 20 21 22 23 24 25 2…" at bounding box center [425, 669] width 37 height 32
select select "0"
click at [406, 653] on select "00 01 02 03 04 05 06 07 08 09 10 11 12 13 14 15 16 17 18 19 20 21 22 23 24 25 2…" at bounding box center [425, 669] width 37 height 32
type input "[DATE] 06:00"
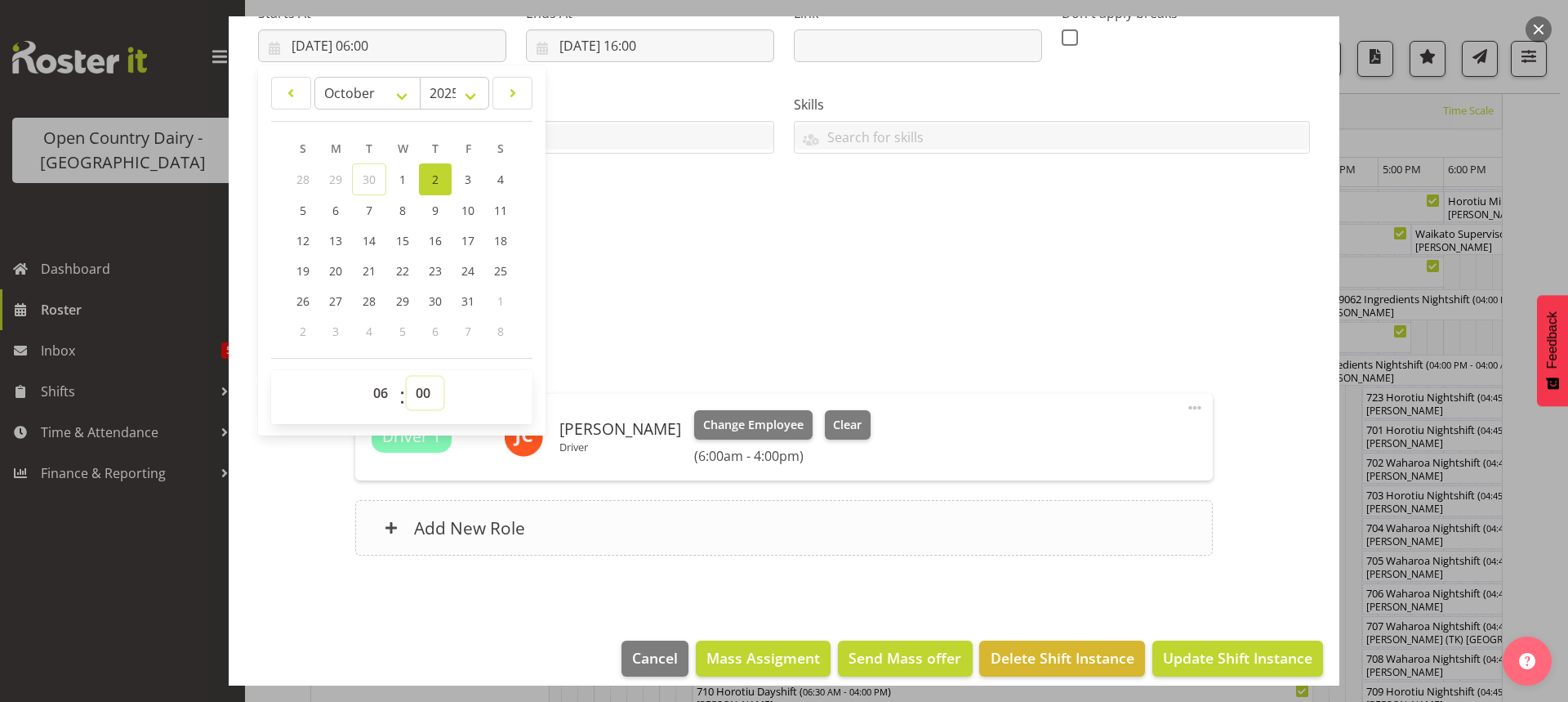
scroll to position [298, 0]
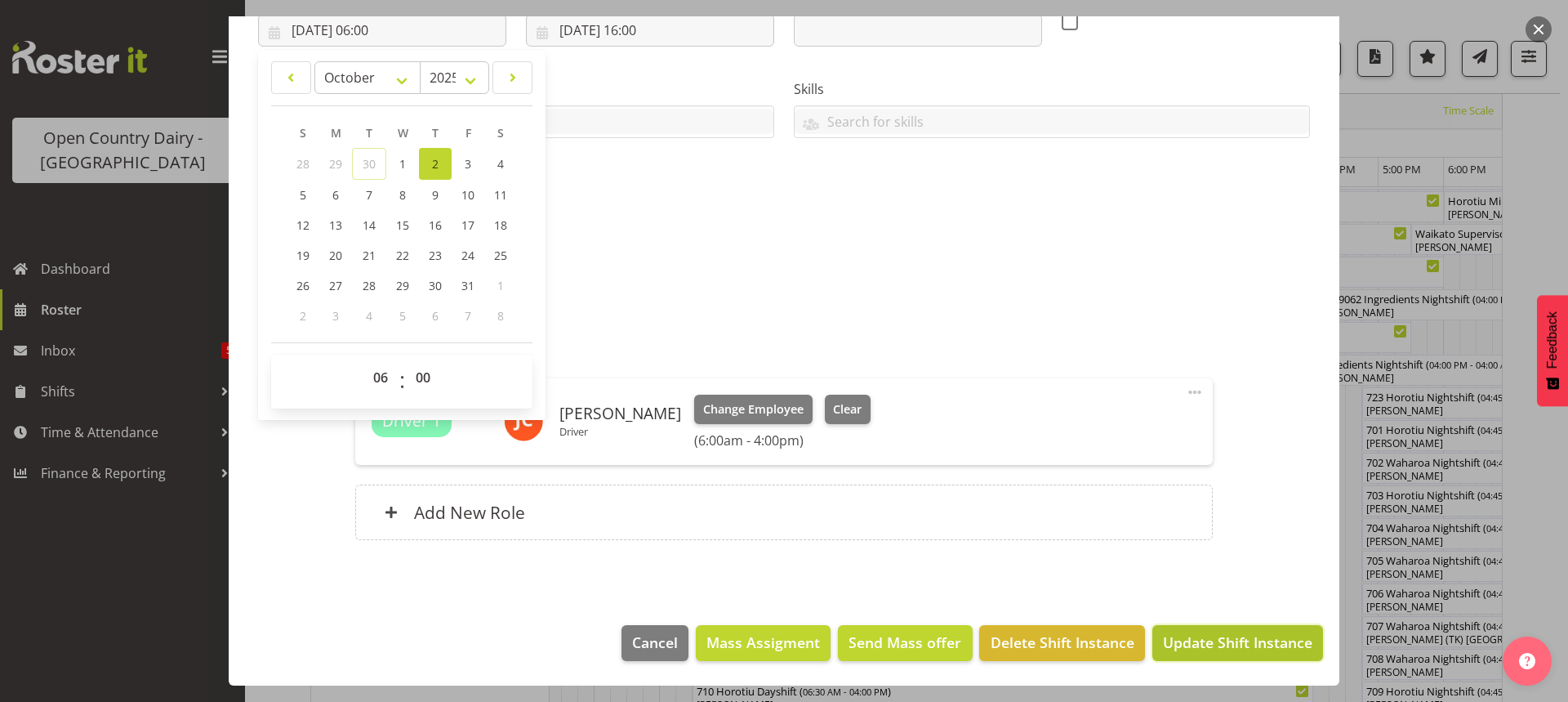
click at [1208, 646] on span "Update Shift Instance" at bounding box center [1238, 642] width 149 height 21
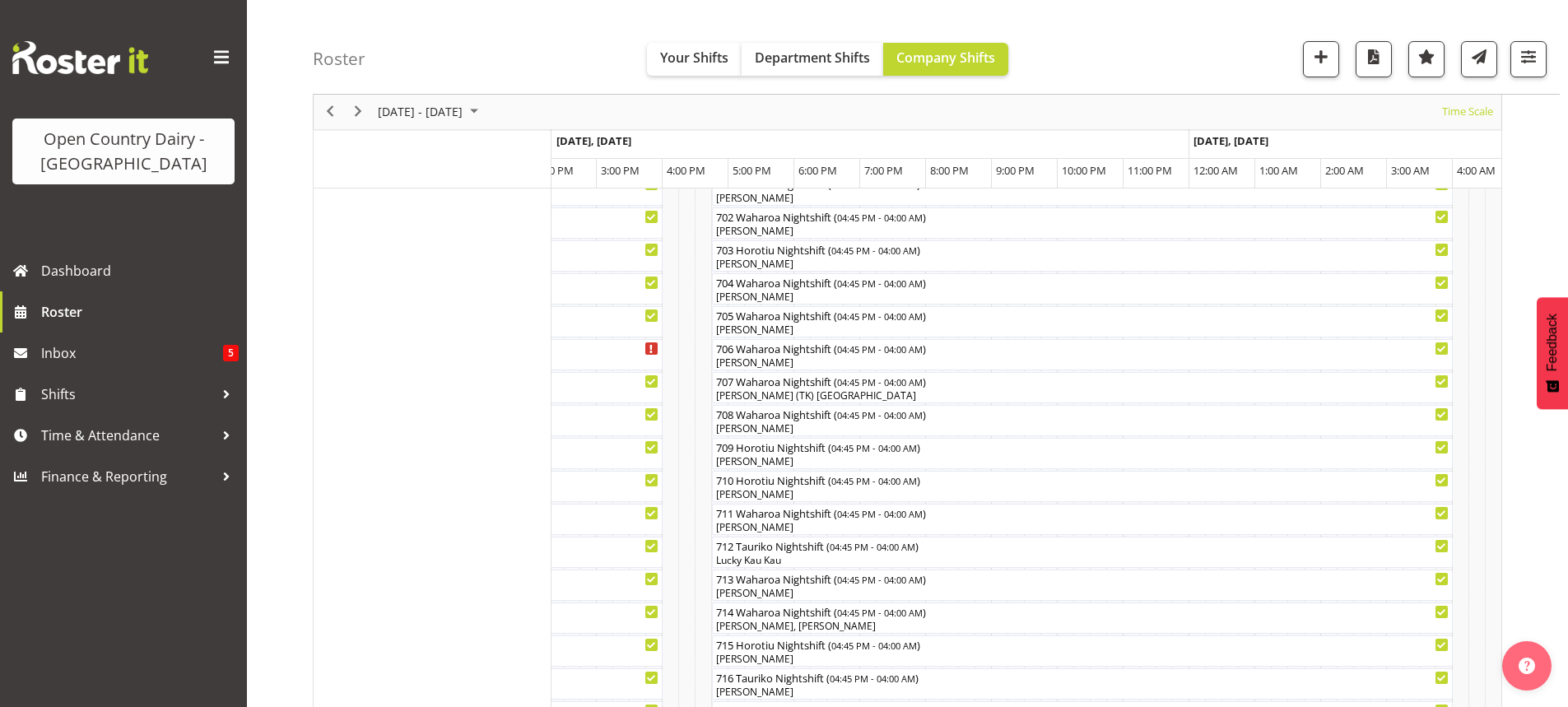
scroll to position [67, 0]
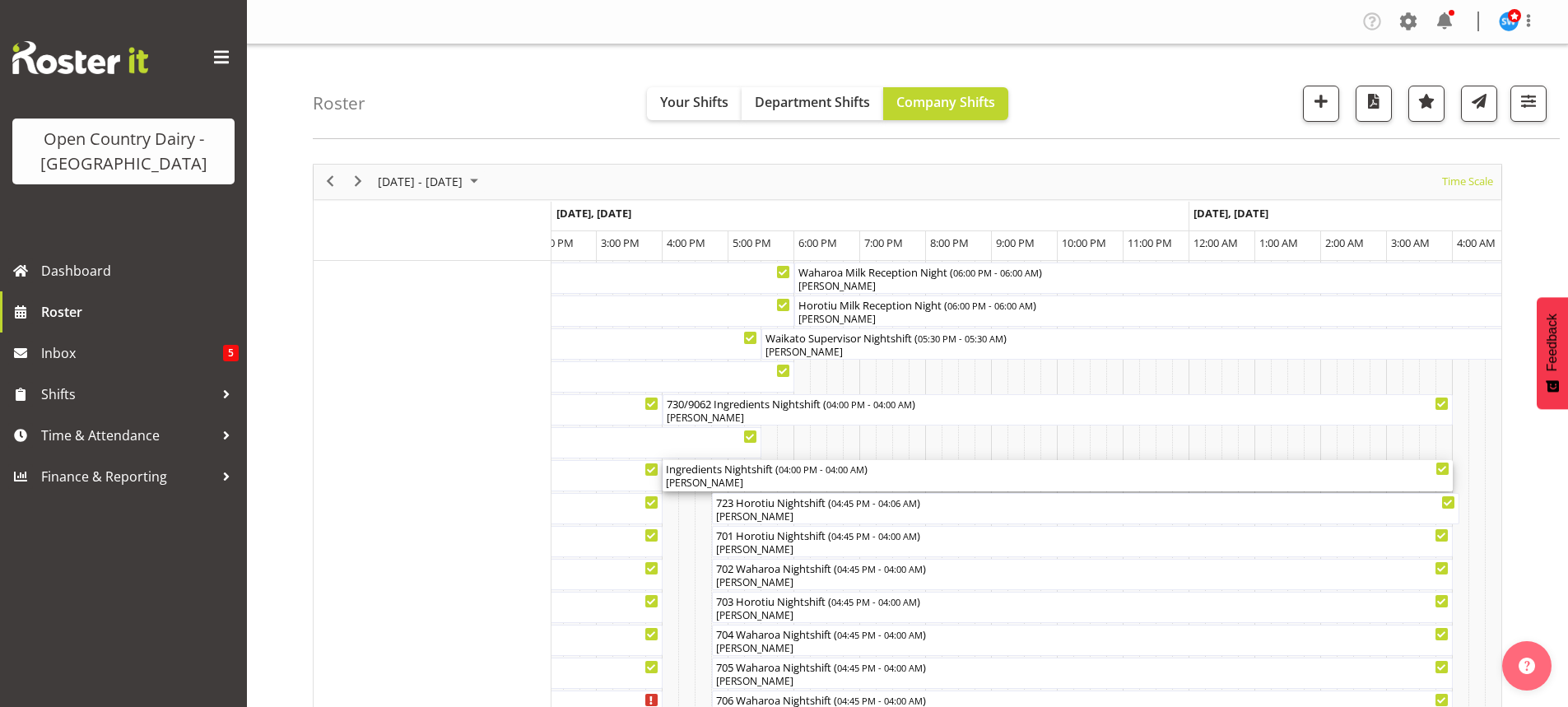
click at [799, 481] on div "[PERSON_NAME]" at bounding box center [1058, 482] width 784 height 15
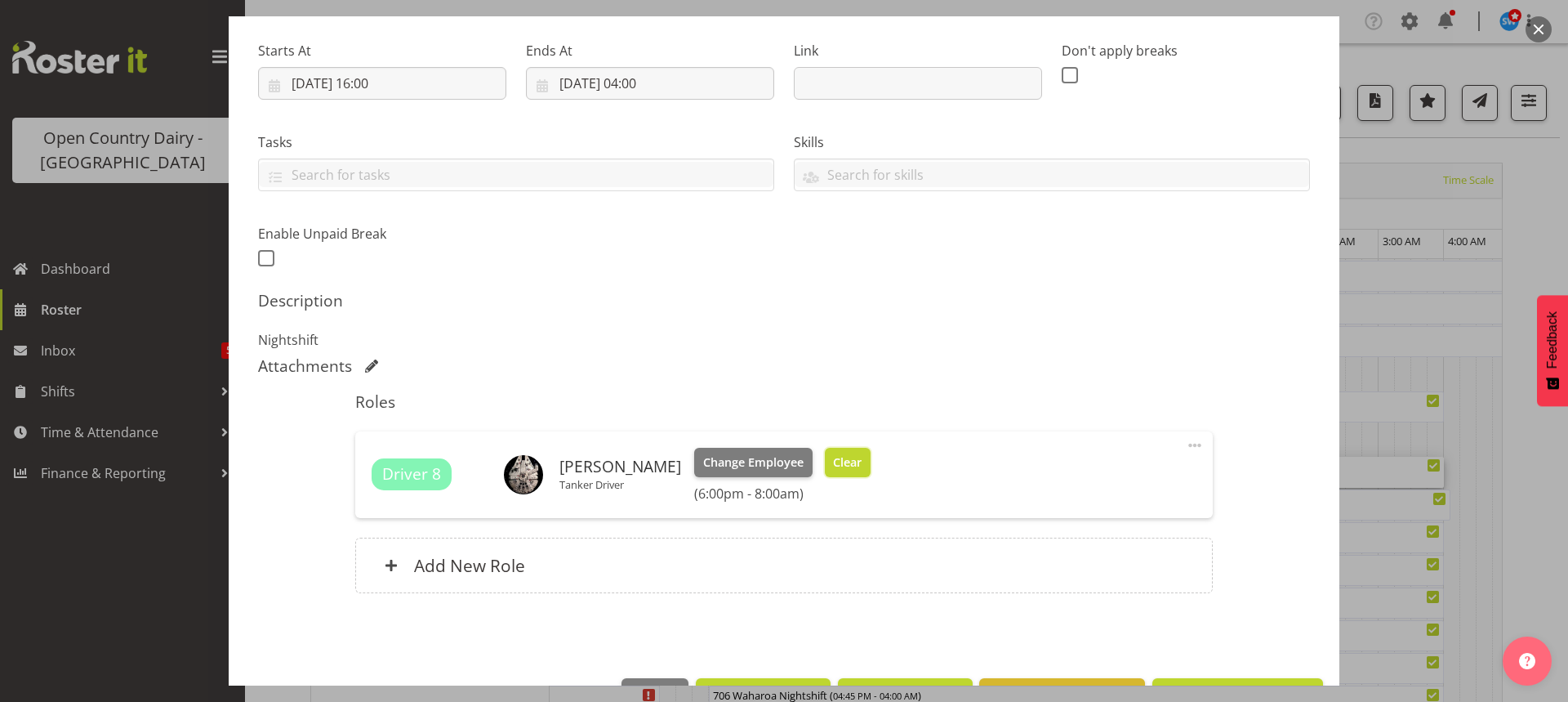
click at [835, 460] on span "Clear" at bounding box center [847, 462] width 29 height 18
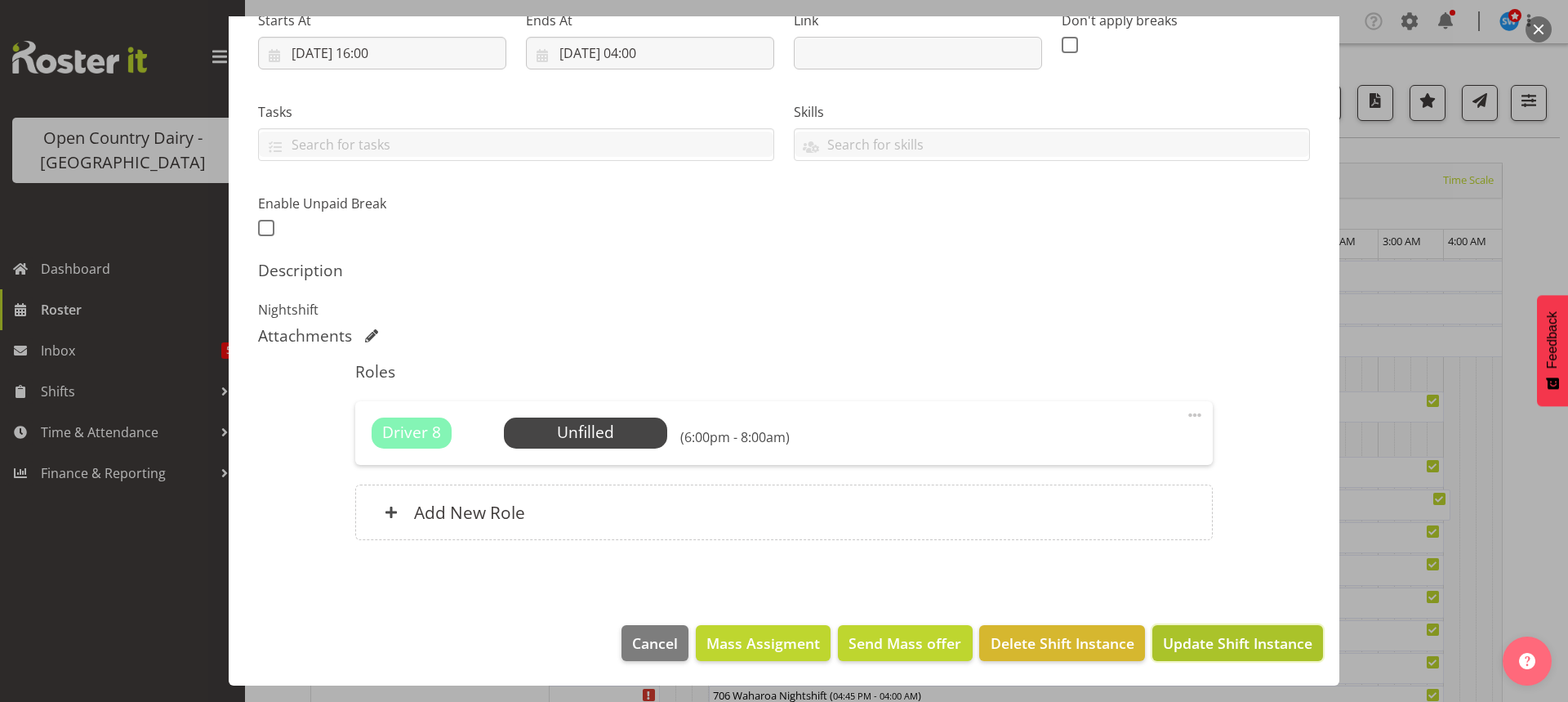
click at [1200, 641] on span "Update Shift Instance" at bounding box center [1238, 643] width 149 height 21
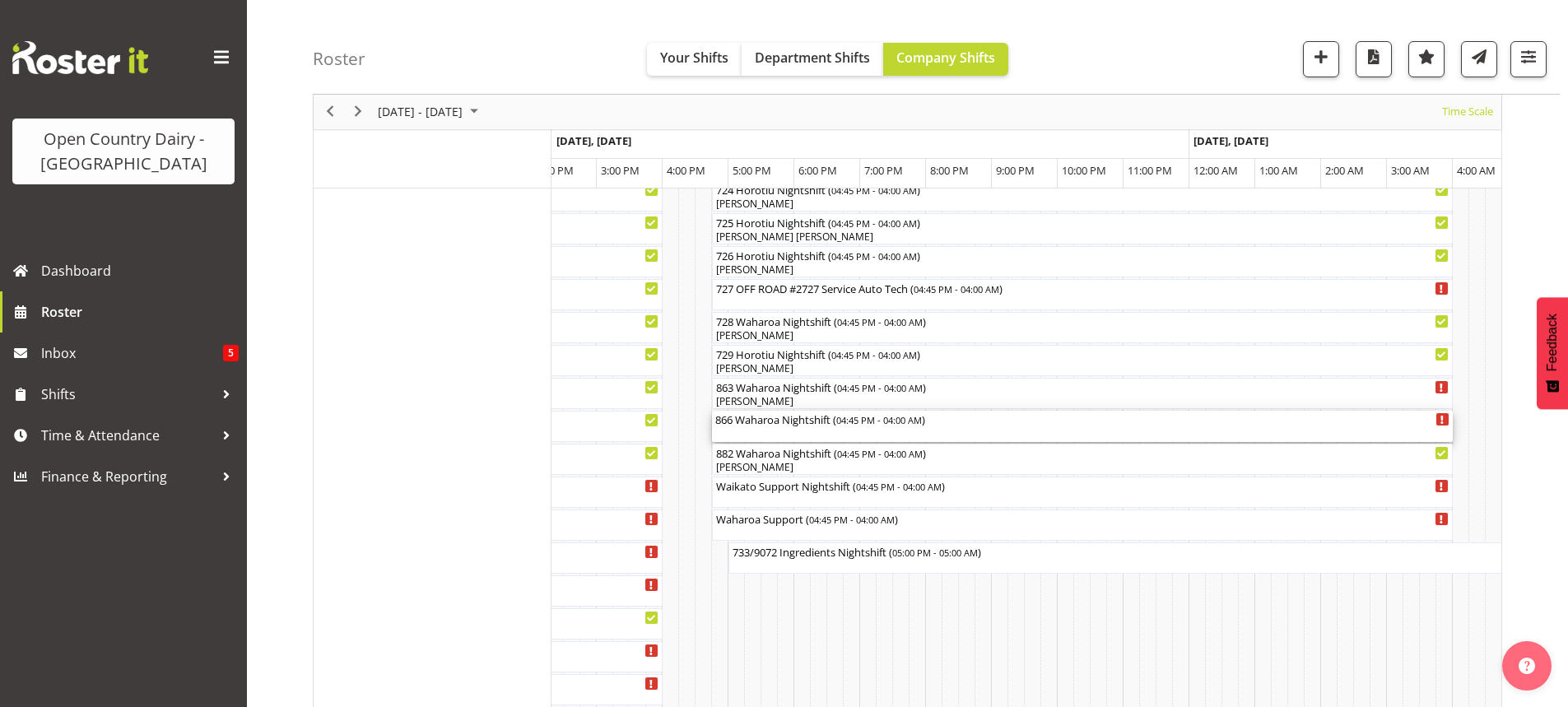
click at [774, 430] on div "866 Waharoa Nightshift ( 04:45 PM - 04:00 AM )" at bounding box center [1083, 426] width 735 height 32
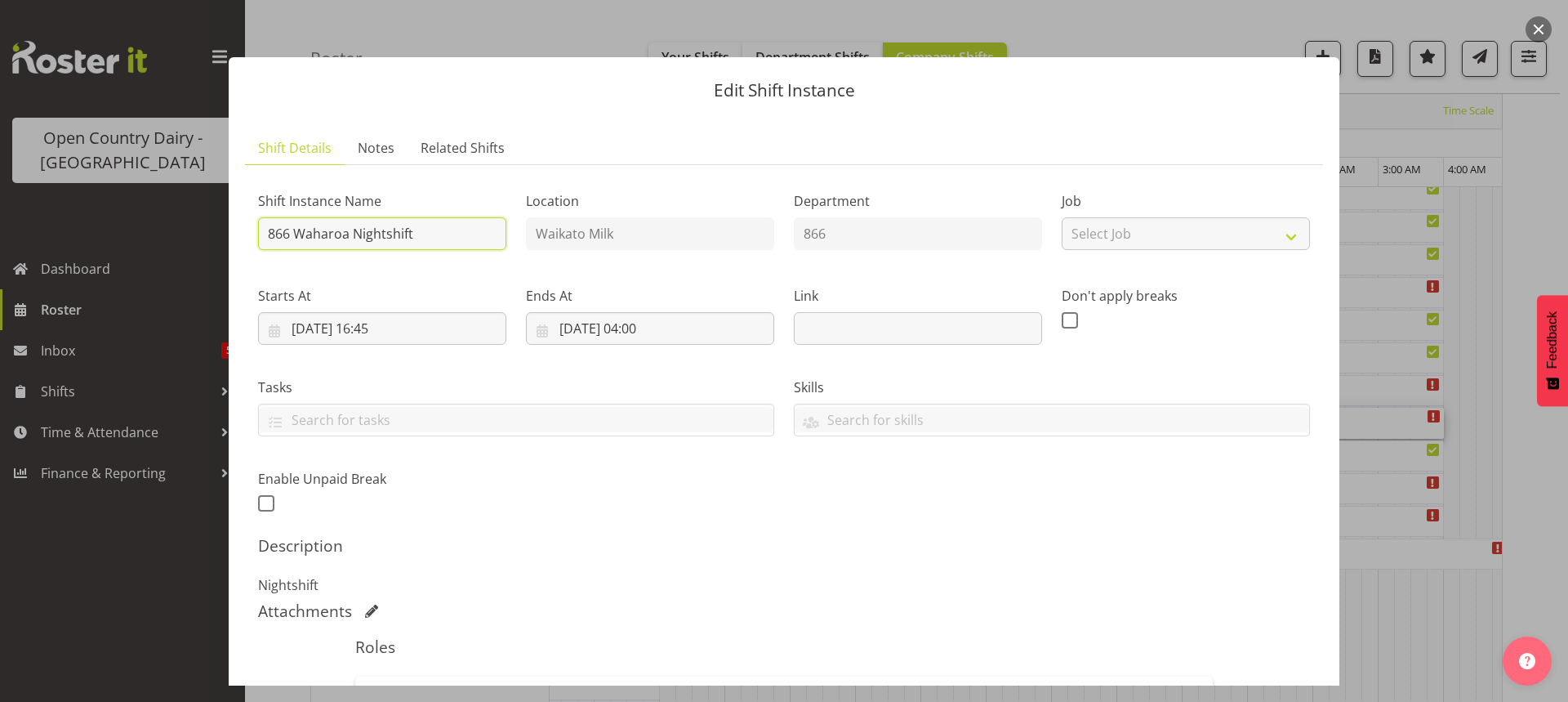
click at [410, 223] on input "866 Waharoa Nightshift" at bounding box center [382, 233] width 248 height 32
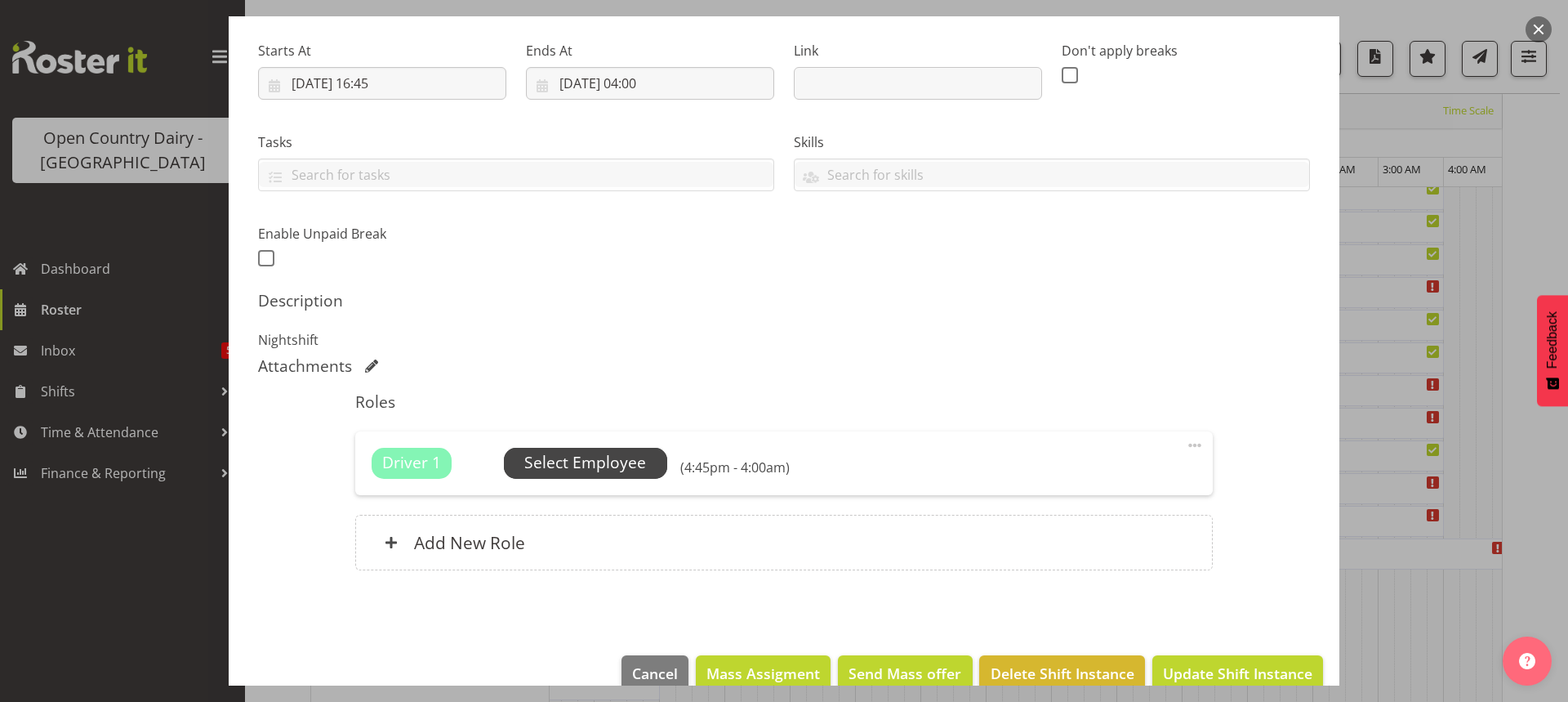
click at [594, 460] on span "Select Employee" at bounding box center [585, 462] width 121 height 24
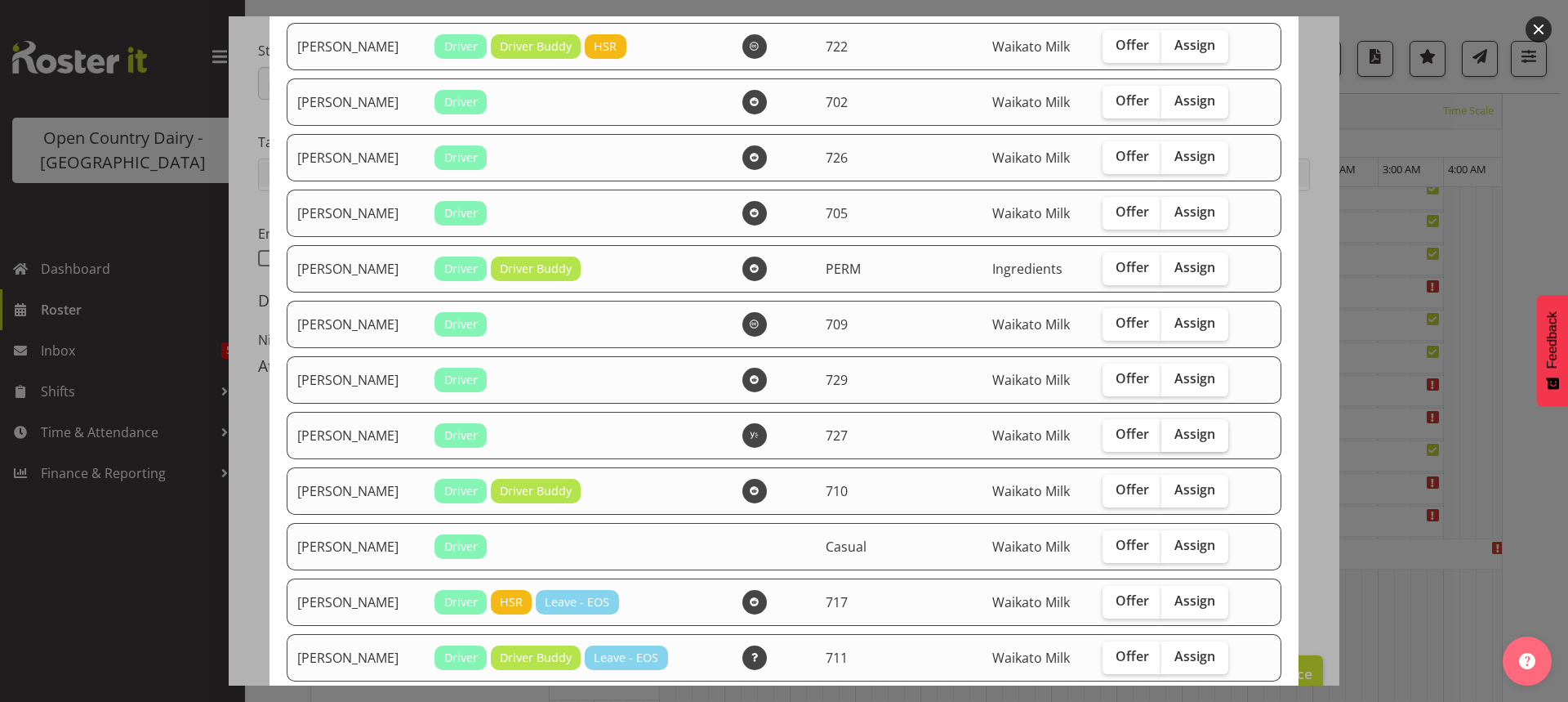
click at [1183, 437] on span "Assign" at bounding box center [1195, 434] width 41 height 17
click at [1172, 437] on input "Assign" at bounding box center [1167, 434] width 10 height 10
checkbox input "true"
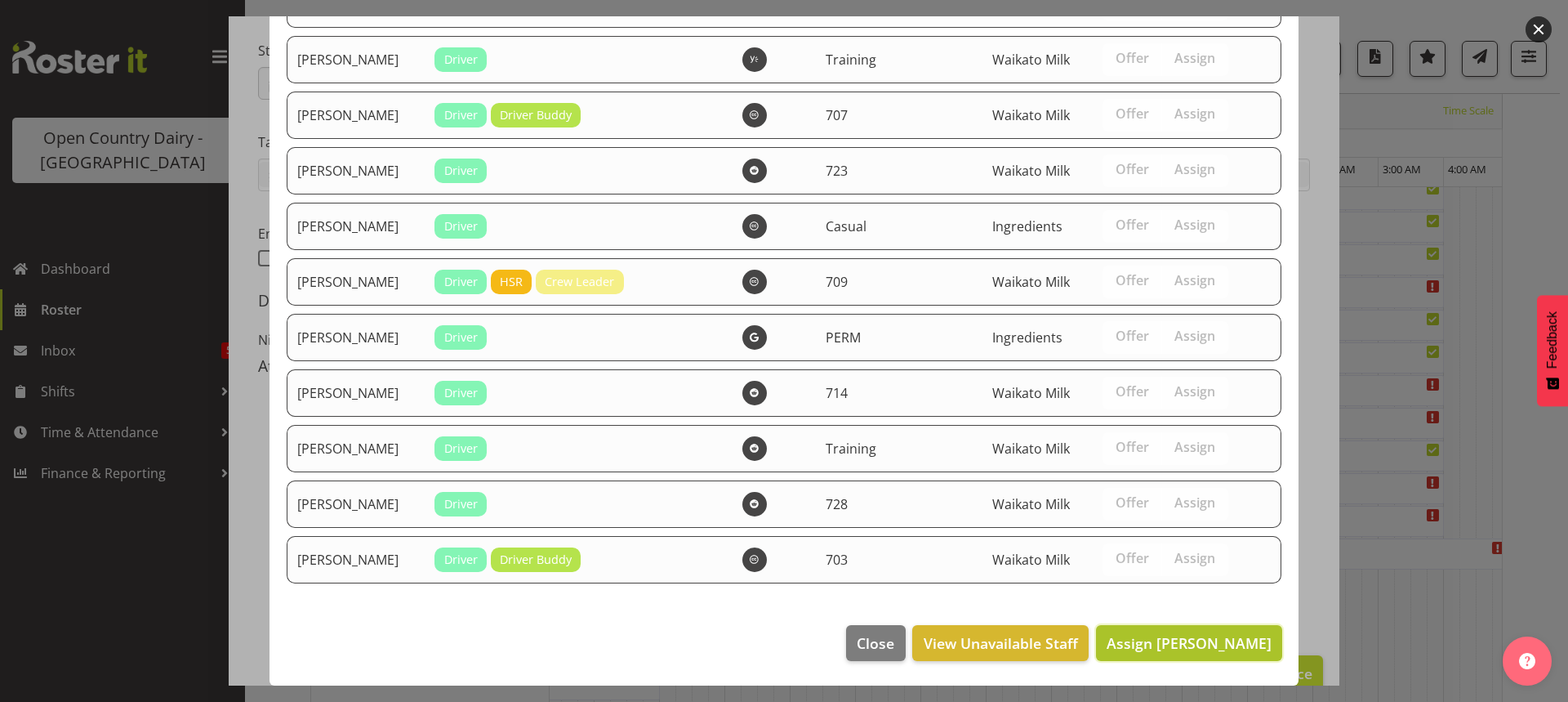
click at [1194, 645] on span "Assign [PERSON_NAME]" at bounding box center [1189, 643] width 165 height 19
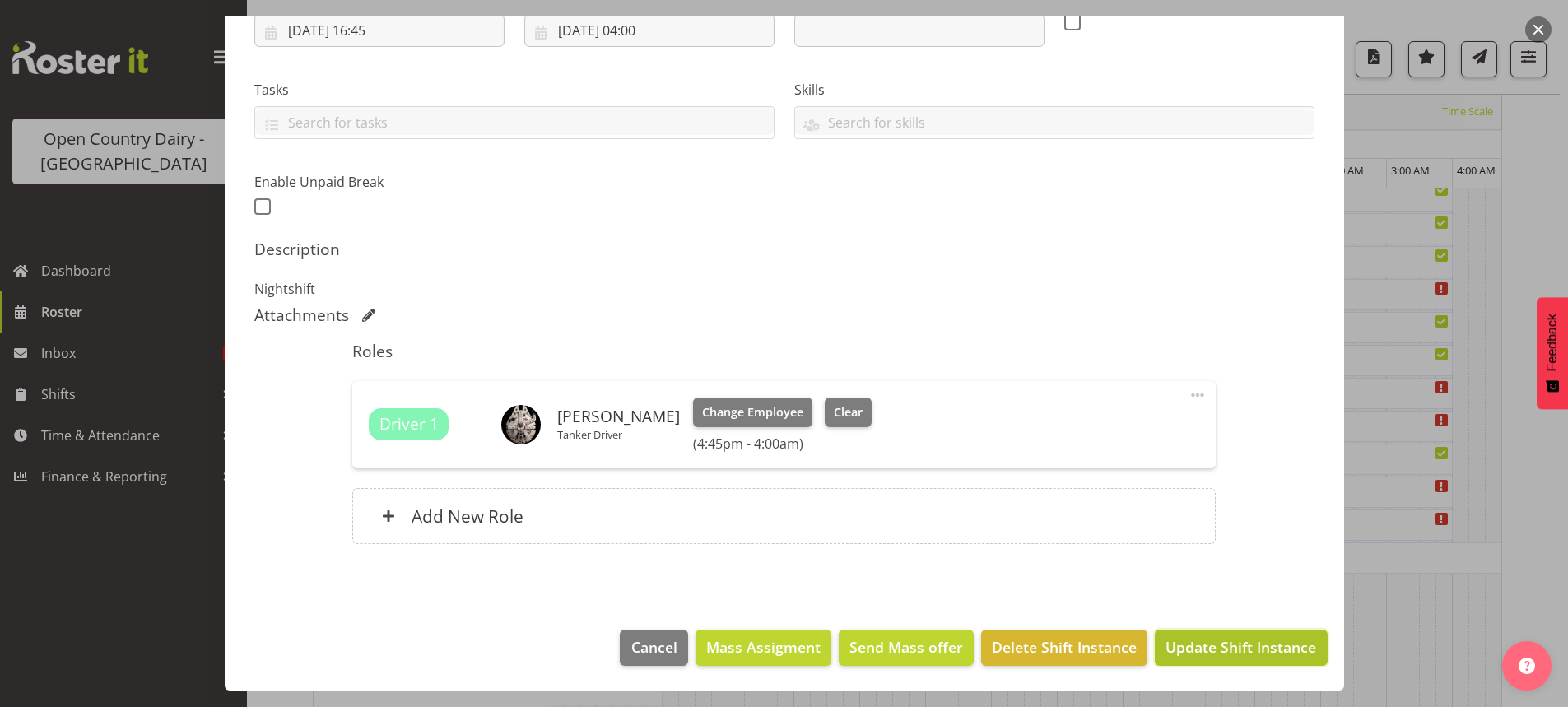
click at [1197, 646] on span "Update Shift Instance" at bounding box center [1240, 646] width 151 height 21
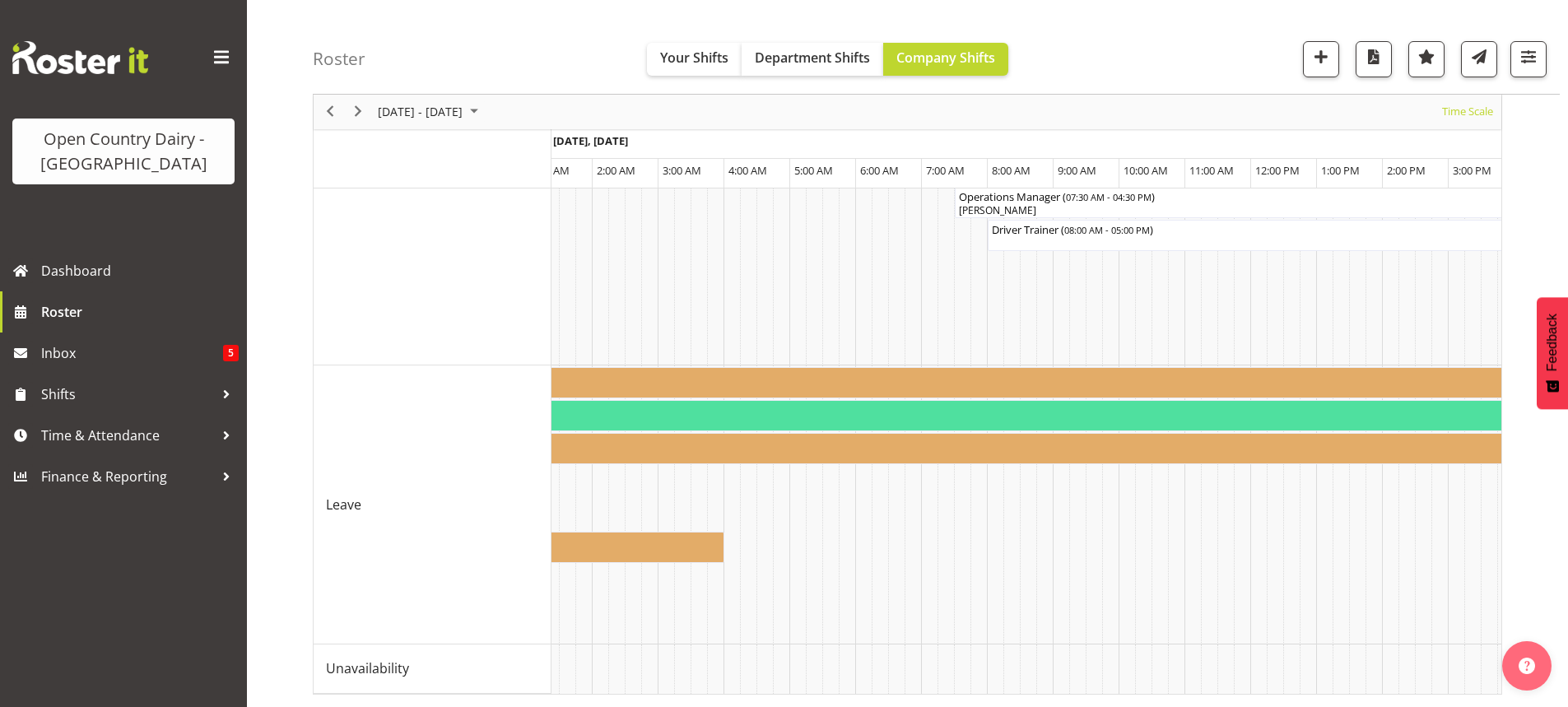
scroll to position [0, 4819]
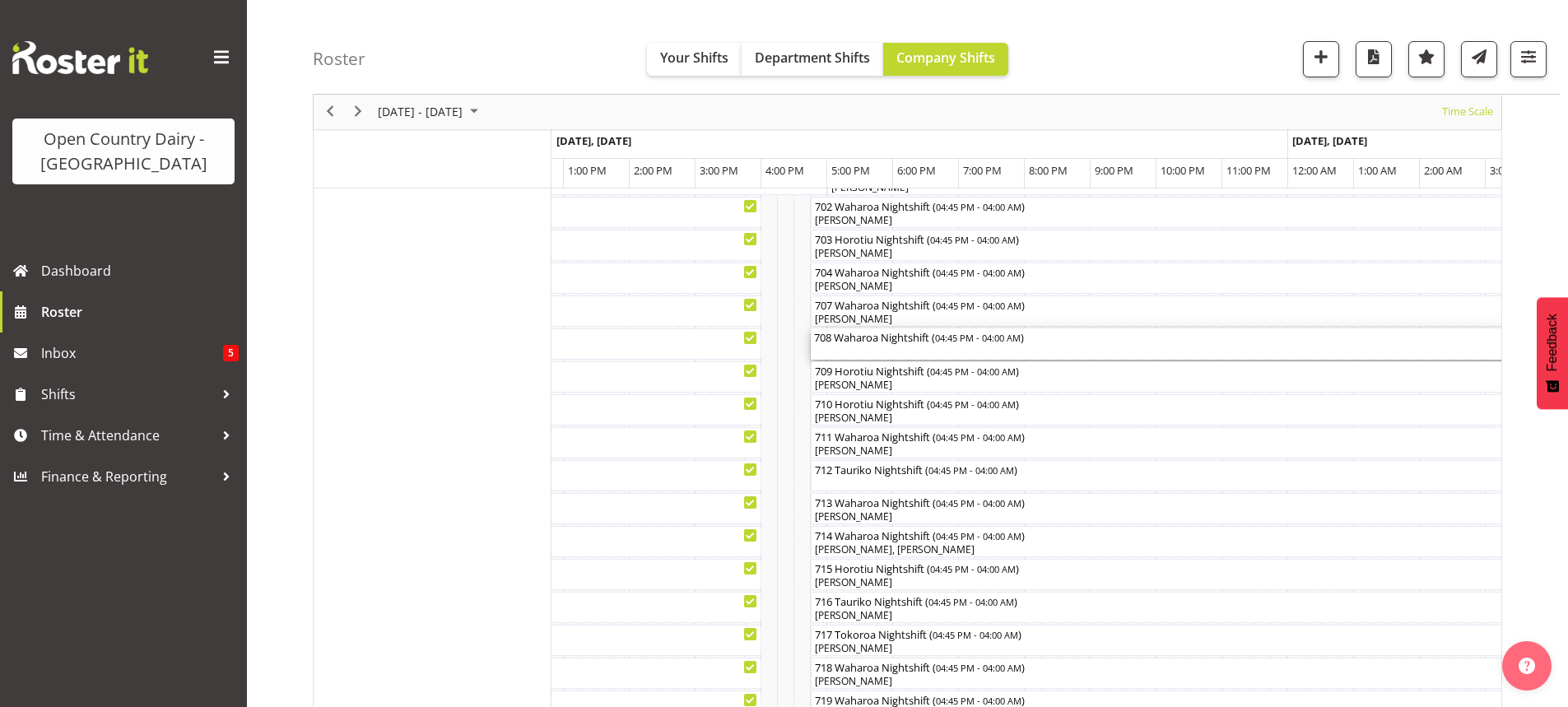
click at [882, 351] on div "708 Waharoa Nightshift ( 04:45 PM - 04:00 AM )" at bounding box center [1181, 344] width 735 height 32
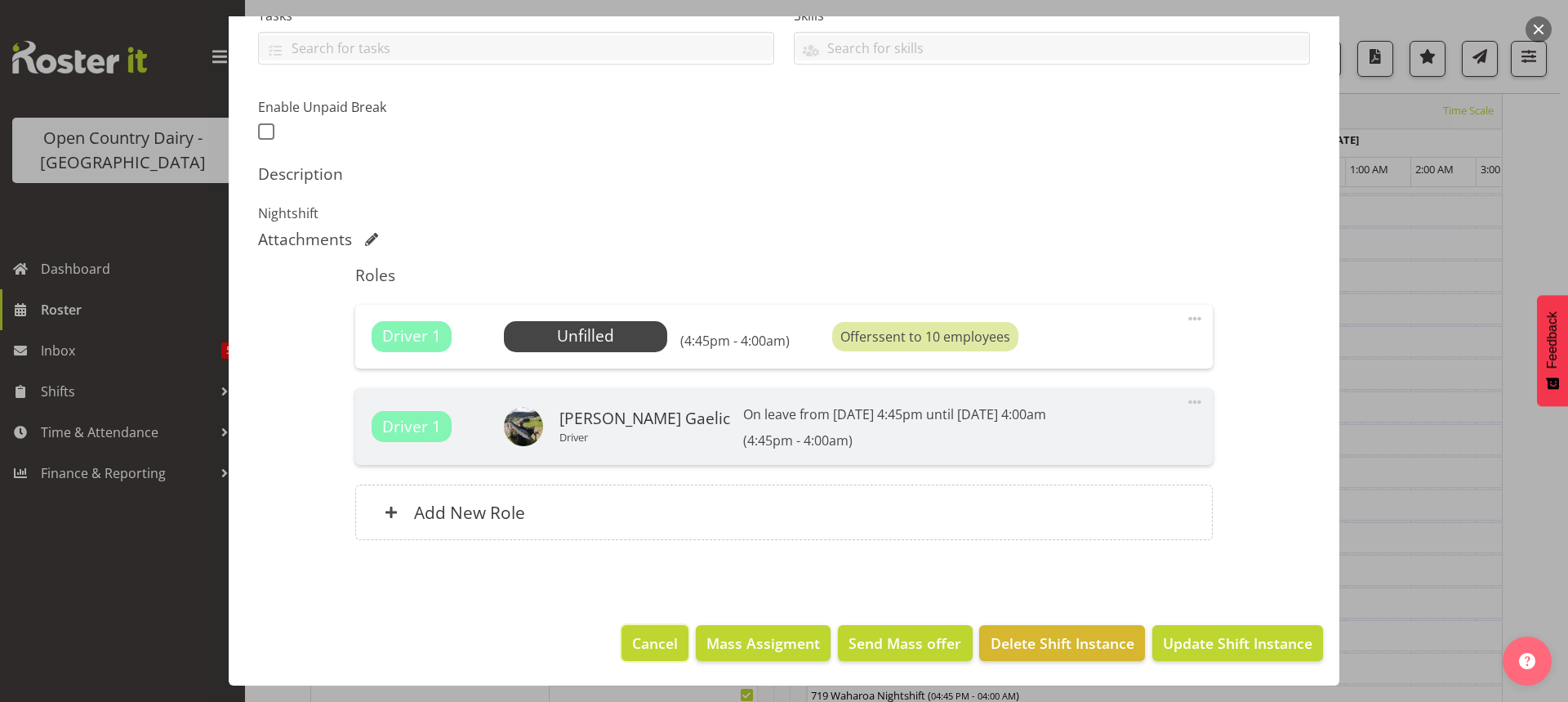
click at [645, 645] on span "Cancel" at bounding box center [655, 643] width 45 height 21
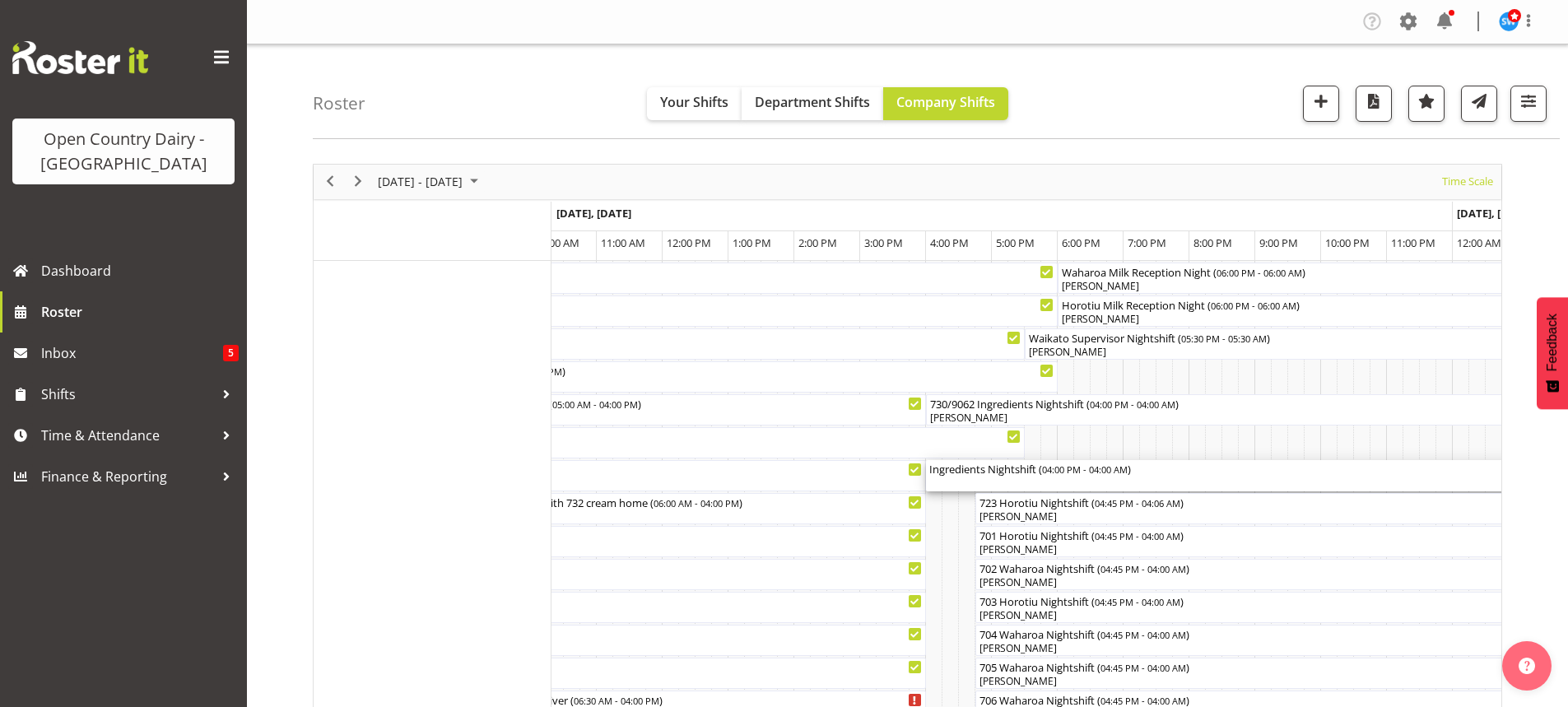
click at [1002, 472] on div "Ingredients Nightshift ( 04:00 PM - 04:00 AM )" at bounding box center [1321, 468] width 784 height 17
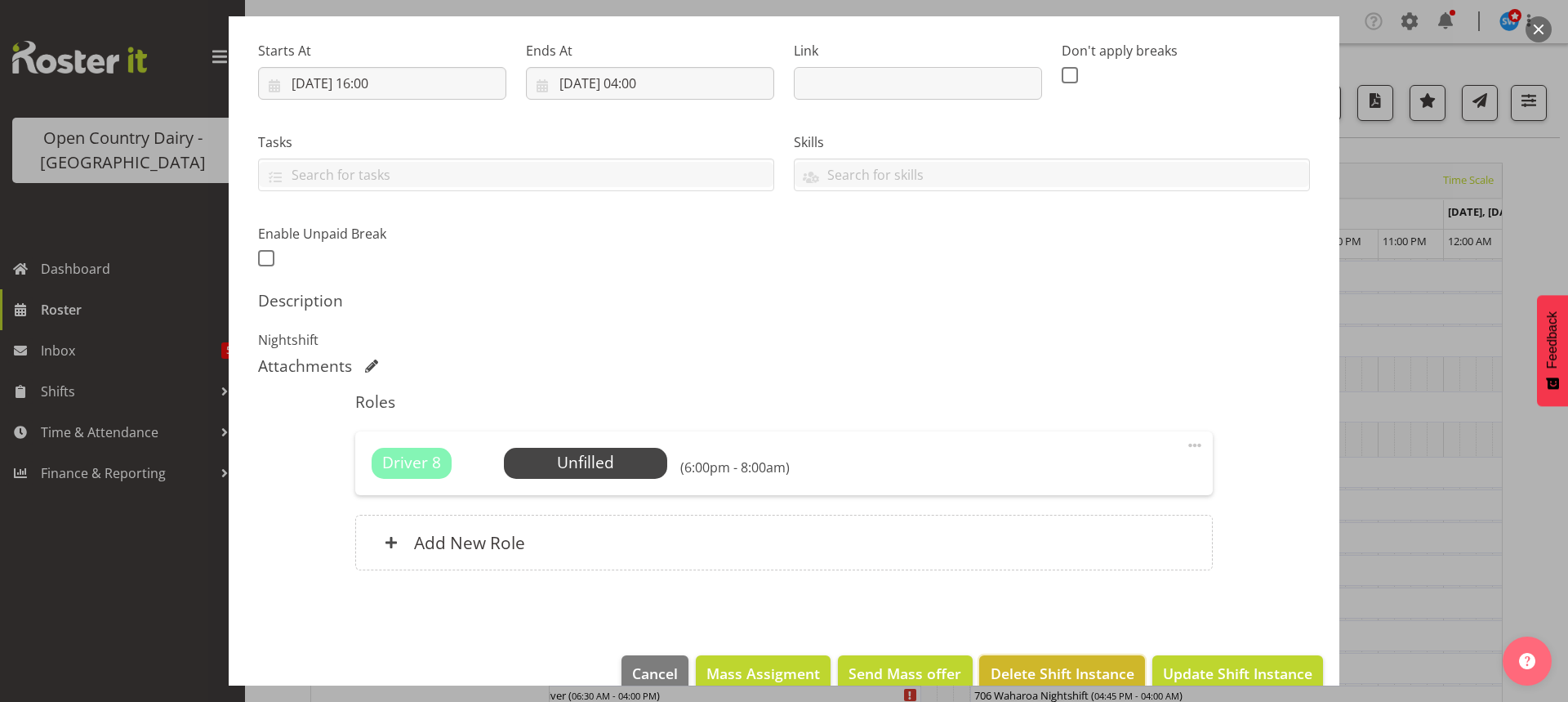
click at [1046, 671] on span "Delete Shift Instance" at bounding box center [1063, 673] width 143 height 21
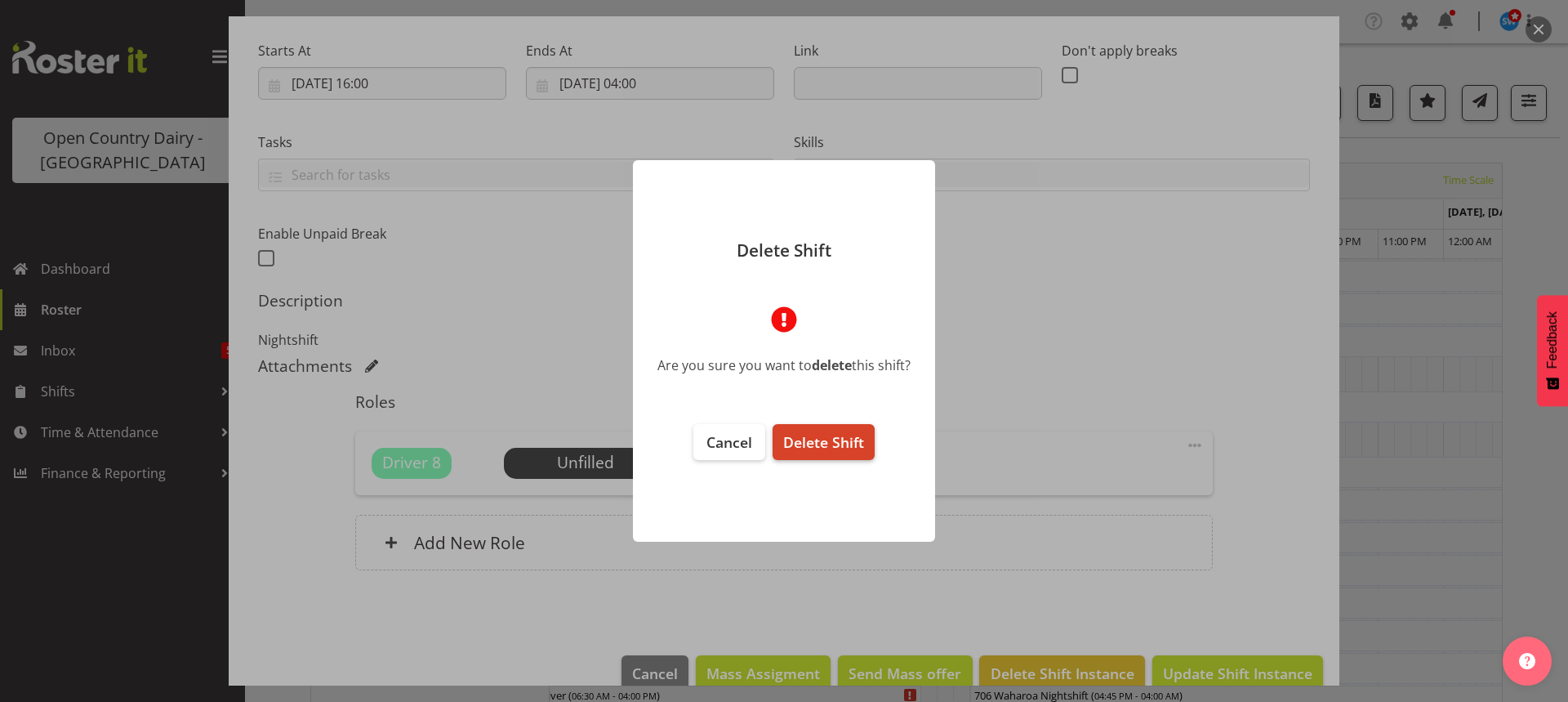
click at [812, 442] on span "Delete Shift" at bounding box center [823, 441] width 81 height 19
